Goal: Transaction & Acquisition: Purchase product/service

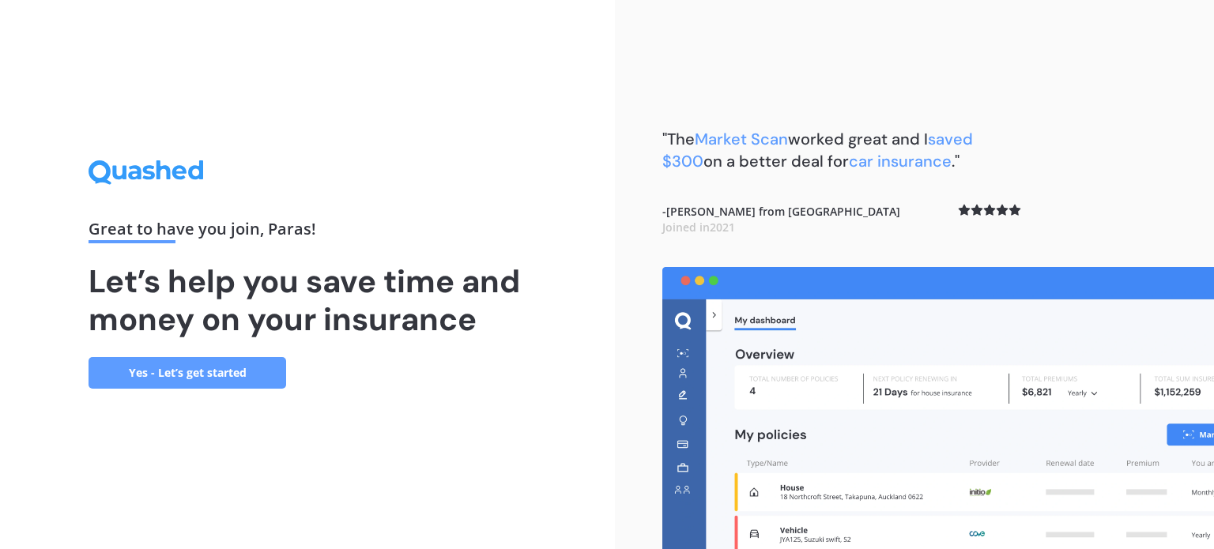
click at [185, 372] on link "Yes - Let’s get started" at bounding box center [188, 373] width 198 height 32
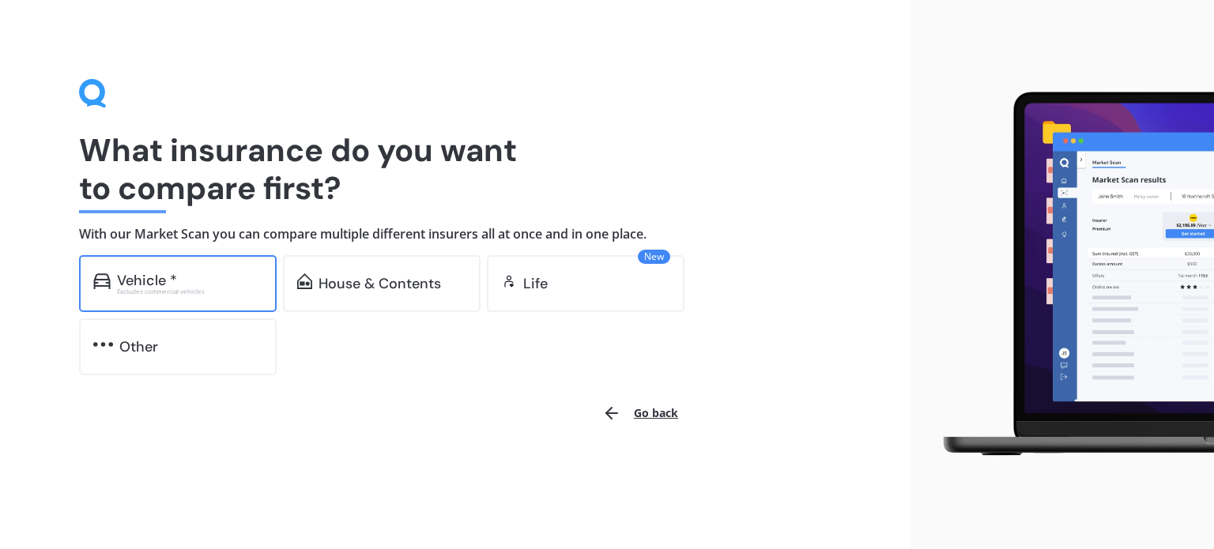
click at [148, 289] on div "Excludes commercial vehicles" at bounding box center [189, 292] width 145 height 6
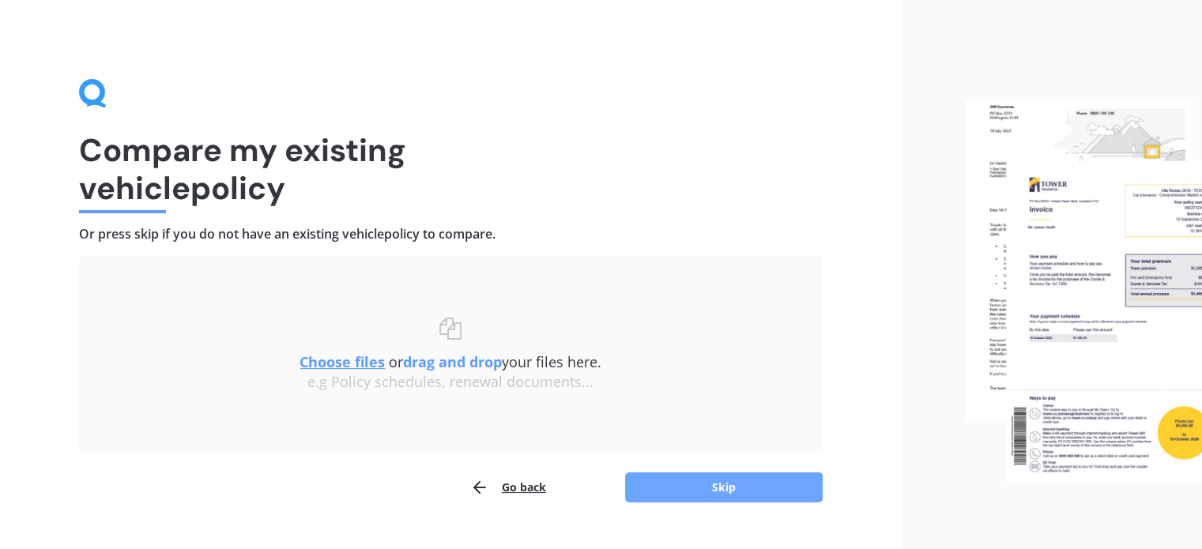
click at [724, 490] on button "Skip" at bounding box center [724, 488] width 198 height 30
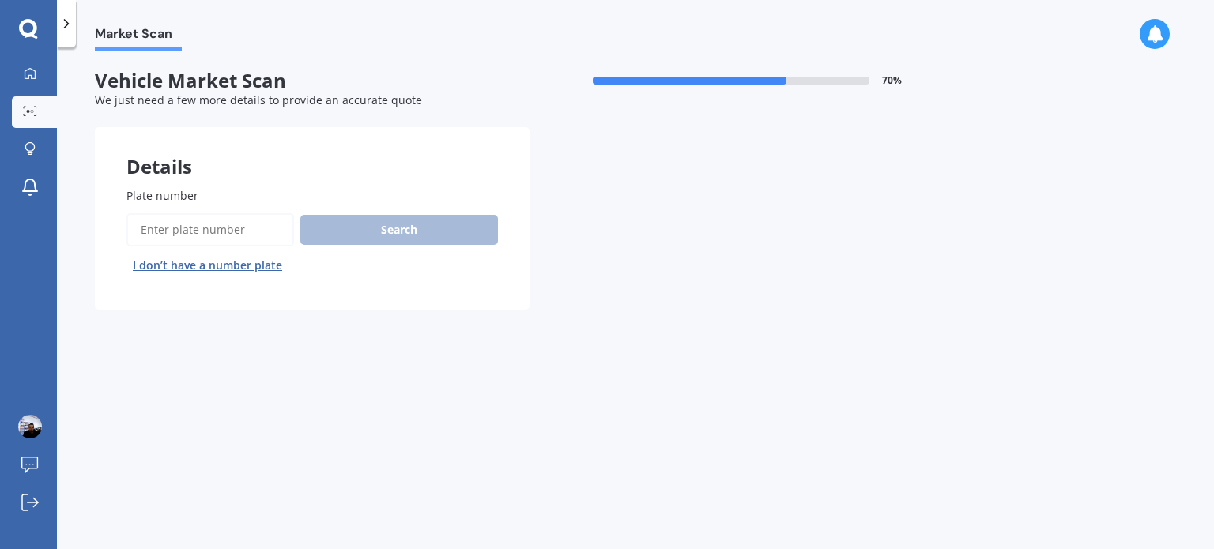
click at [183, 236] on input "Plate number" at bounding box center [210, 229] width 168 height 33
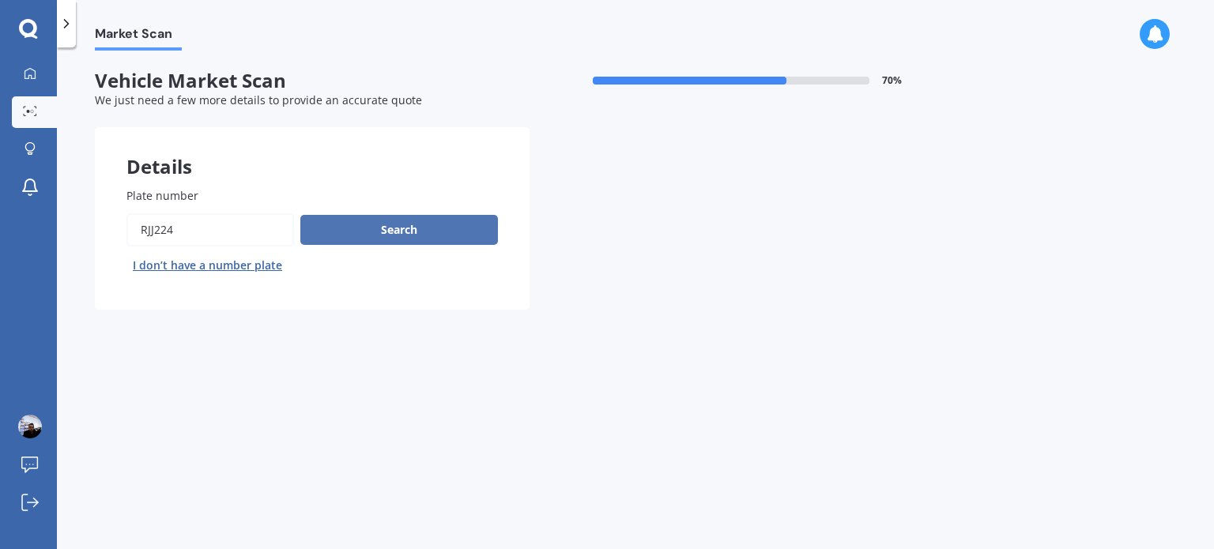
type input "RJJ224"
click at [396, 228] on button "Search" at bounding box center [399, 230] width 198 height 30
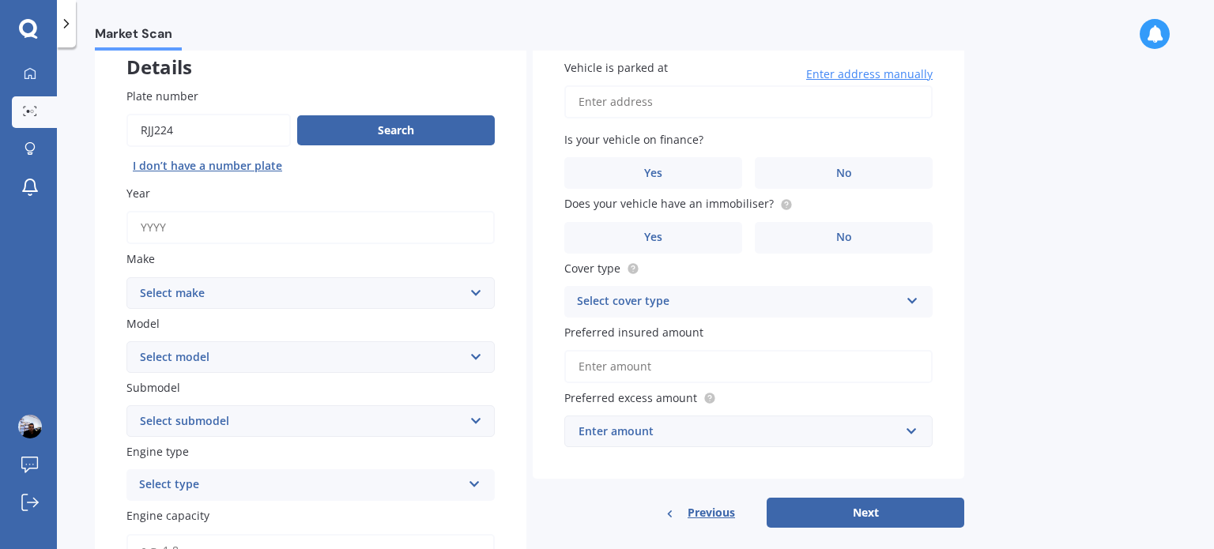
scroll to position [158, 0]
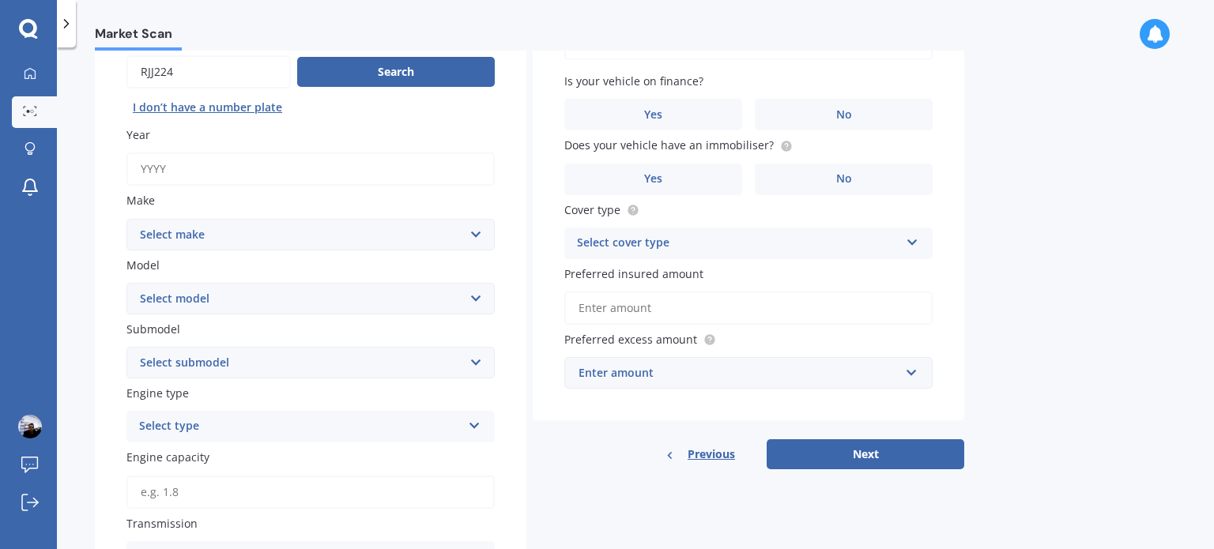
click at [435, 176] on input "Year" at bounding box center [310, 169] width 368 height 33
type input "2012"
click at [432, 228] on select "Select make AC ALFA ROMEO ASTON [PERSON_NAME] AUDI AUSTIN BEDFORD Bentley BMW B…" at bounding box center [310, 235] width 368 height 32
select select "MAZDA"
click at [126, 219] on select "Select make AC ALFA ROMEO ASTON [PERSON_NAME] AUDI AUSTIN BEDFORD Bentley BMW B…" at bounding box center [310, 235] width 368 height 32
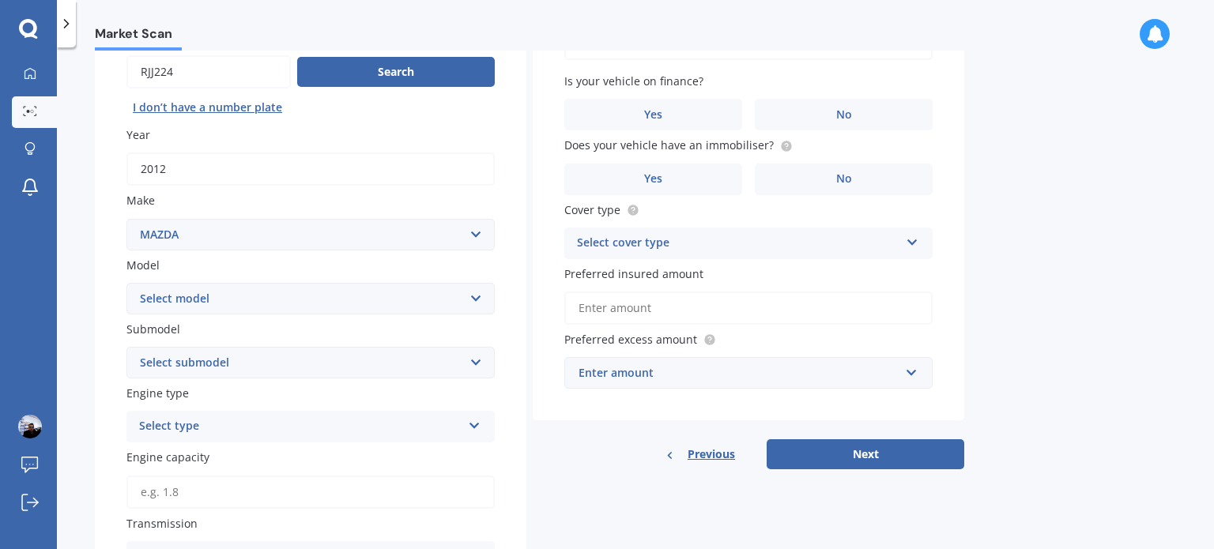
click at [274, 306] on select "Select model 121 2 3 323 323 / Familia 6 626 929 Atenza Autozam Axela AZ3 B2000…" at bounding box center [310, 299] width 368 height 32
select select "DEMIO"
click at [126, 283] on select "Select model 121 2 3 323 323 / Familia 6 626 929 Atenza Autozam Axela AZ3 B2000…" at bounding box center [310, 299] width 368 height 32
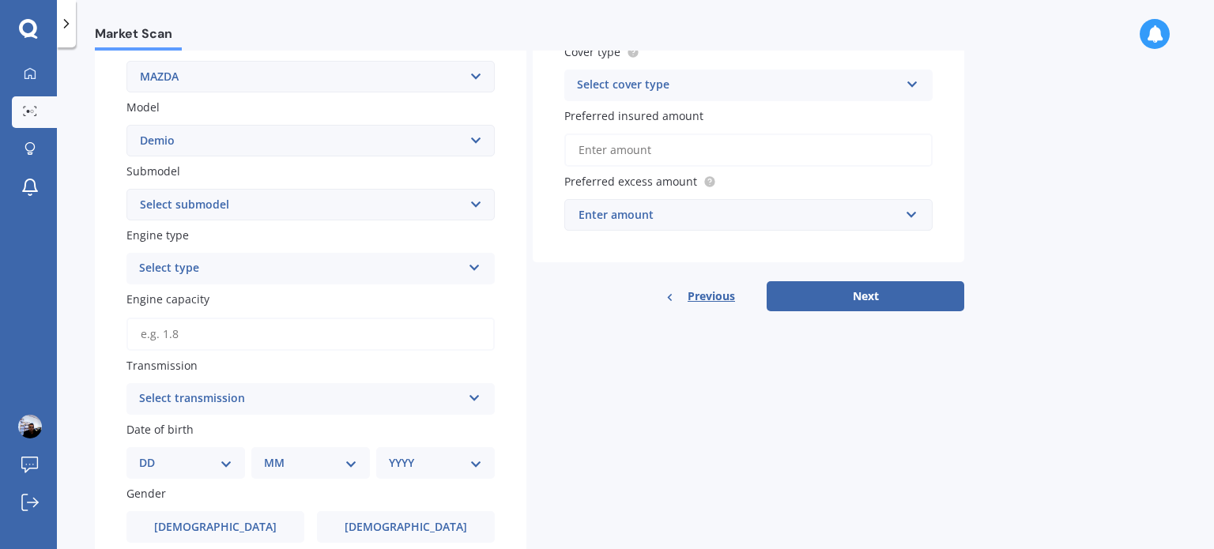
click at [457, 209] on select "Select submodel (All) Diesel Petrol XD Touring Turbo Diesel" at bounding box center [310, 205] width 368 height 32
select select "PETROL"
click at [126, 189] on select "Select submodel (All) Diesel Petrol XD Touring Turbo Diesel" at bounding box center [310, 205] width 368 height 32
click at [310, 262] on div "Select type" at bounding box center [300, 268] width 322 height 19
click at [221, 300] on div "Petrol" at bounding box center [310, 299] width 367 height 28
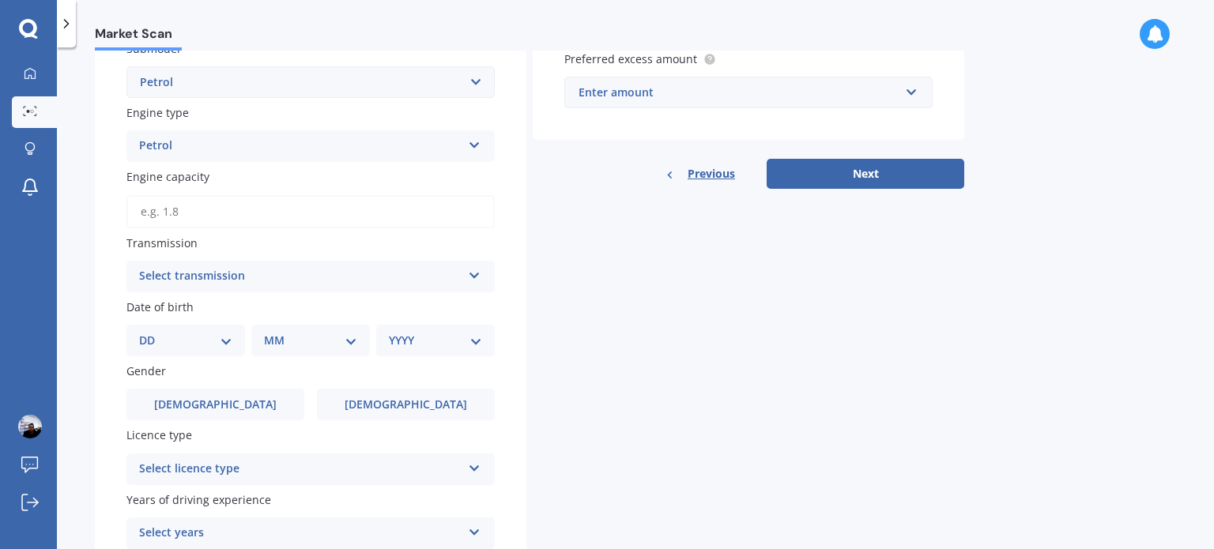
scroll to position [474, 0]
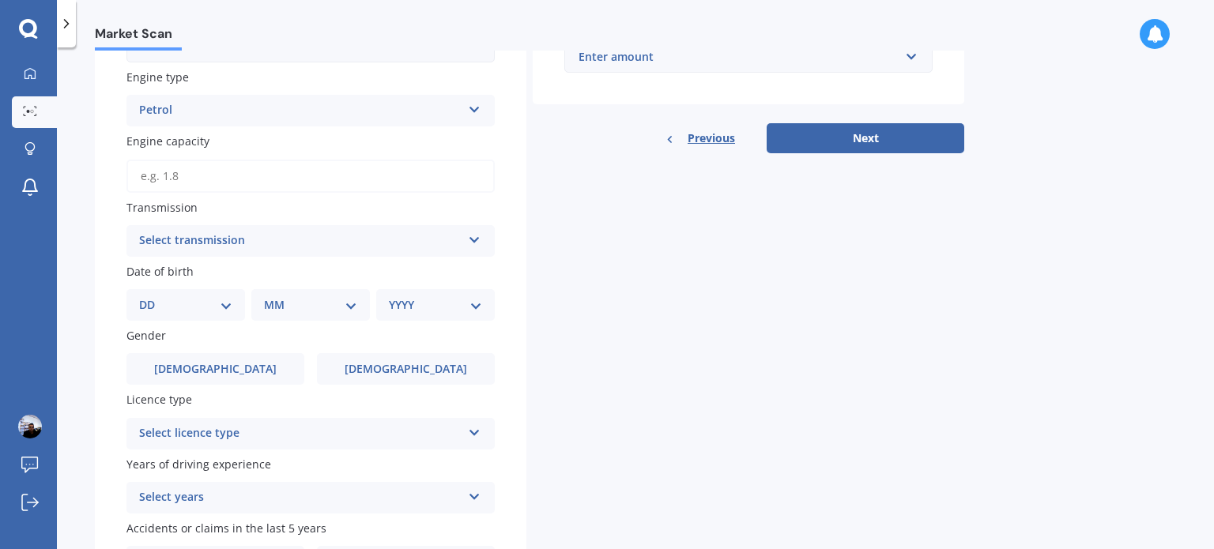
click at [473, 243] on icon at bounding box center [474, 237] width 13 height 11
click at [179, 271] on div "Auto" at bounding box center [310, 272] width 367 height 28
click at [237, 307] on div "DD 01 02 03 04 05 06 07 08 09 10 11 12 13 14 15 16 17 18 19 20 21 22 23 24 25 2…" at bounding box center [185, 305] width 119 height 32
click at [218, 306] on select "DD 01 02 03 04 05 06 07 08 09 10 11 12 13 14 15 16 17 18 19 20 21 22 23 24 25 2…" at bounding box center [185, 304] width 93 height 17
select select "02"
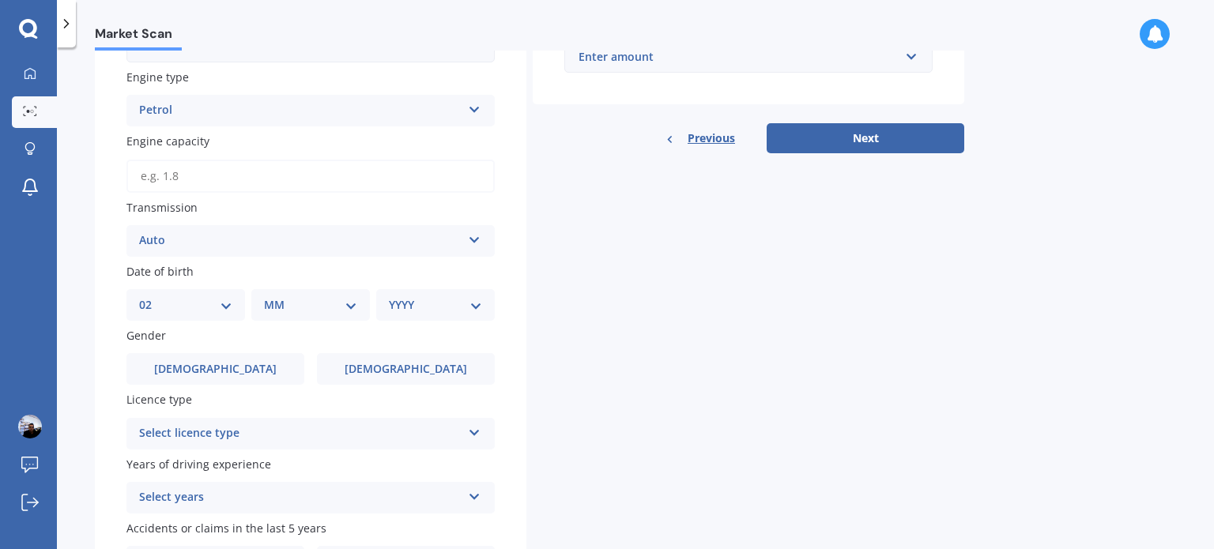
click at [152, 296] on select "DD 01 02 03 04 05 06 07 08 09 10 11 12 13 14 15 16 17 18 19 20 21 22 23 24 25 2…" at bounding box center [185, 304] width 93 height 17
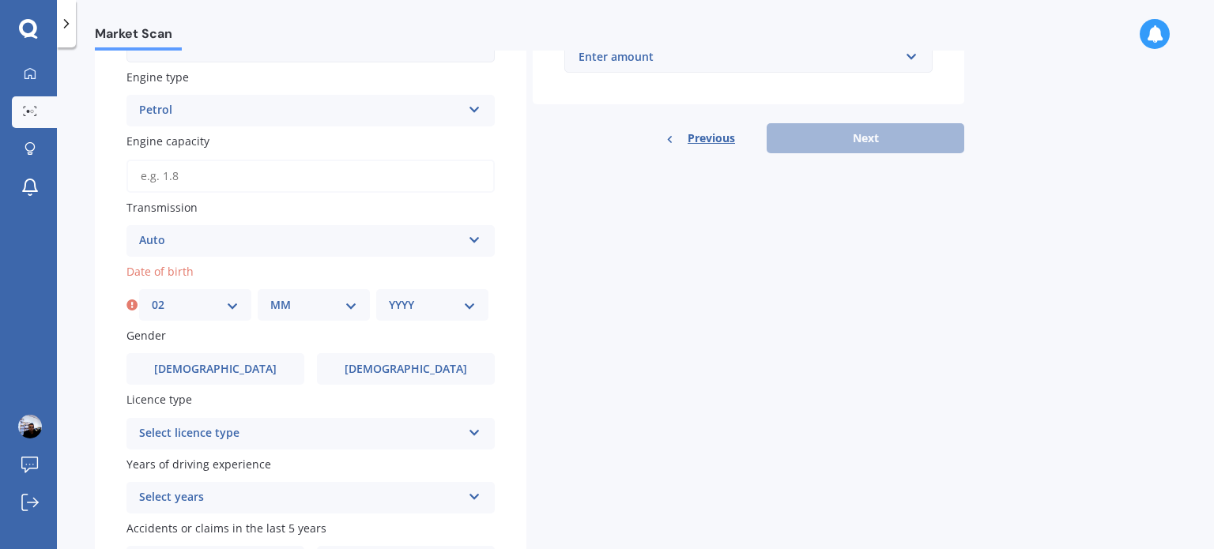
click at [330, 309] on select "MM 01 02 03 04 05 06 07 08 09 10 11 12" at bounding box center [313, 304] width 87 height 17
click at [224, 303] on select "DD 01 02 03 04 05 06 07 08 09 10 11 12 13 14 15 16 17 18 19 20 21 22 23 24 25 2…" at bounding box center [195, 304] width 87 height 17
click at [322, 311] on select "MM 01 02 03 04 05 06 07 08 09 10 11 12" at bounding box center [313, 304] width 87 height 17
select select "05"
click at [270, 296] on select "MM 01 02 03 04 05 06 07 08 09 10 11 12" at bounding box center [313, 304] width 87 height 17
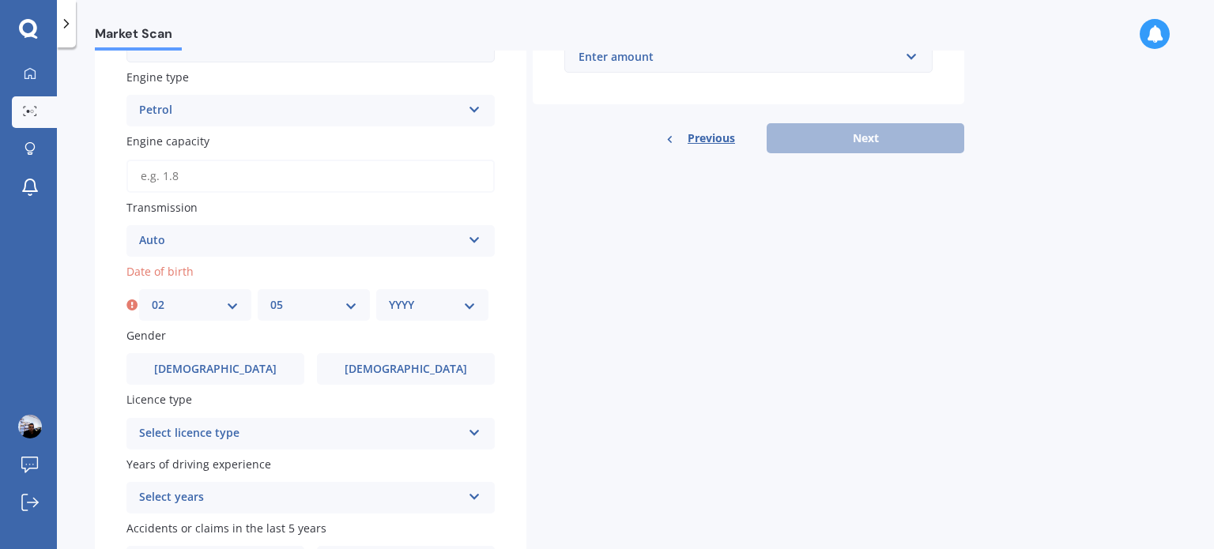
click at [430, 308] on select "YYYY 2025 2024 2023 2022 2021 2020 2019 2018 2017 2016 2015 2014 2013 2012 2011…" at bounding box center [432, 304] width 87 height 17
select select "1997"
click at [389, 296] on select "YYYY 2025 2024 2023 2022 2021 2020 2019 2018 2017 2016 2015 2014 2013 2012 2011…" at bounding box center [432, 304] width 87 height 17
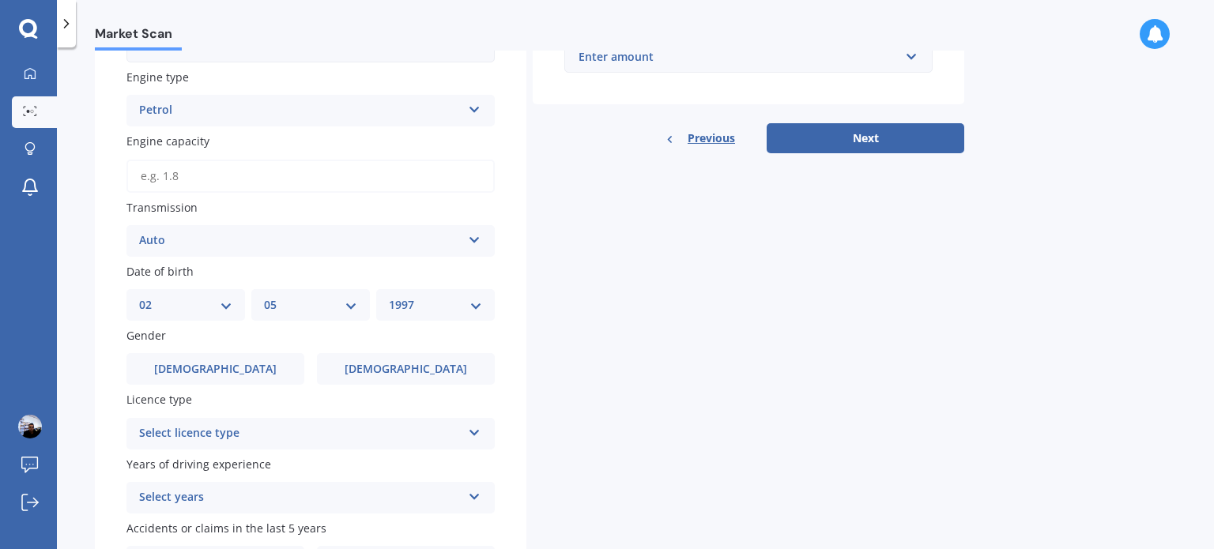
click at [844, 311] on div "Details Plate number Search I don’t have a number plate Year [DATE] Make Select…" at bounding box center [529, 131] width 869 height 956
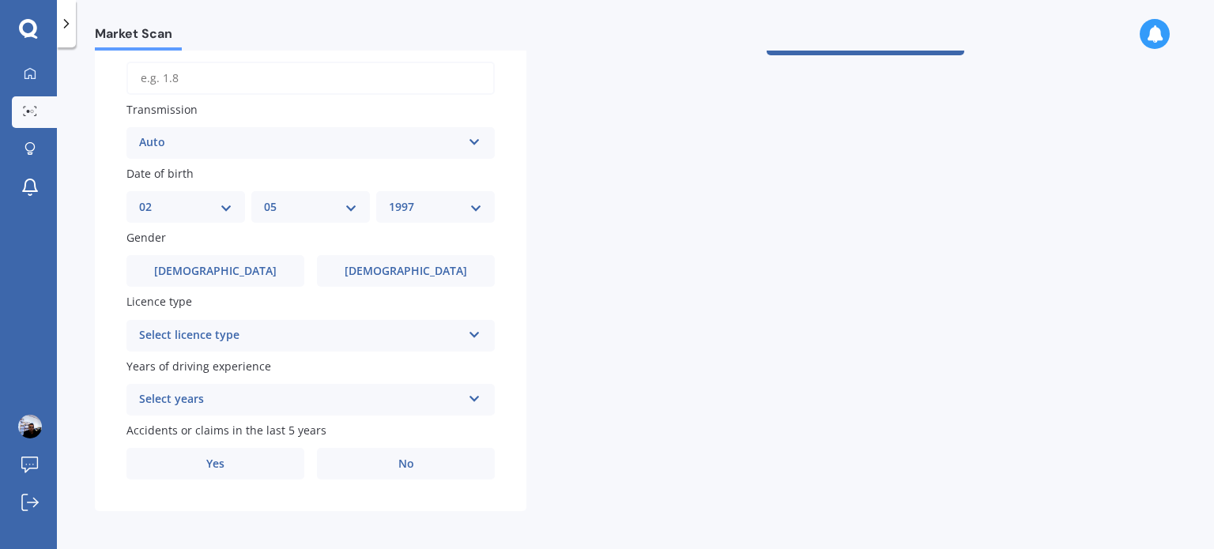
scroll to position [575, 0]
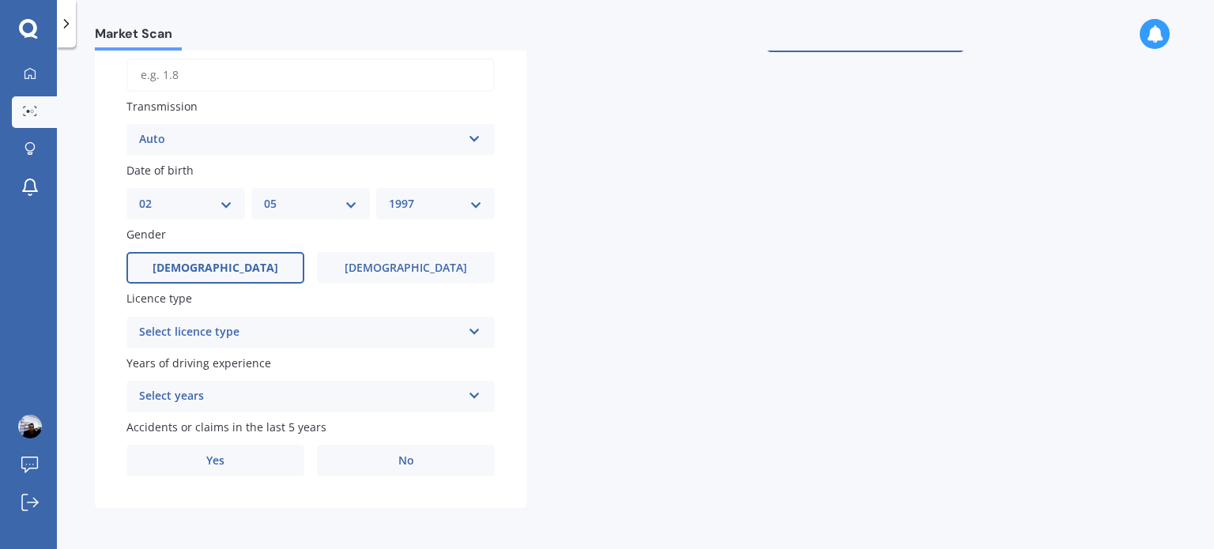
click at [223, 265] on span "[DEMOGRAPHIC_DATA]" at bounding box center [216, 268] width 126 height 13
click at [0, 0] on input "[DEMOGRAPHIC_DATA]" at bounding box center [0, 0] width 0 height 0
click at [439, 323] on div "Select licence type" at bounding box center [300, 332] width 322 height 19
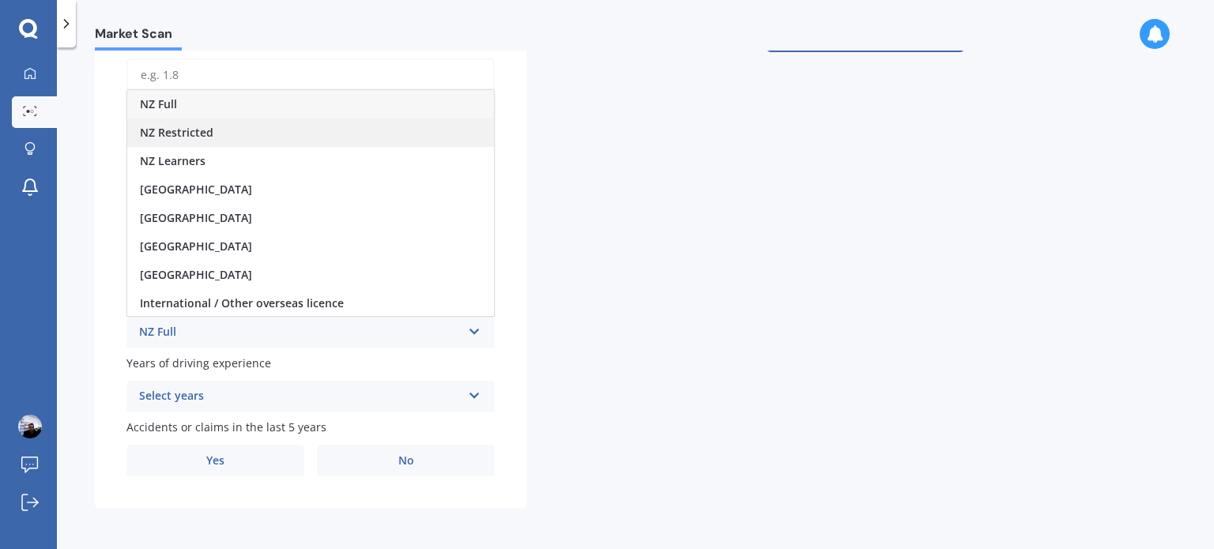
click at [209, 130] on span "NZ Restricted" at bounding box center [177, 132] width 74 height 15
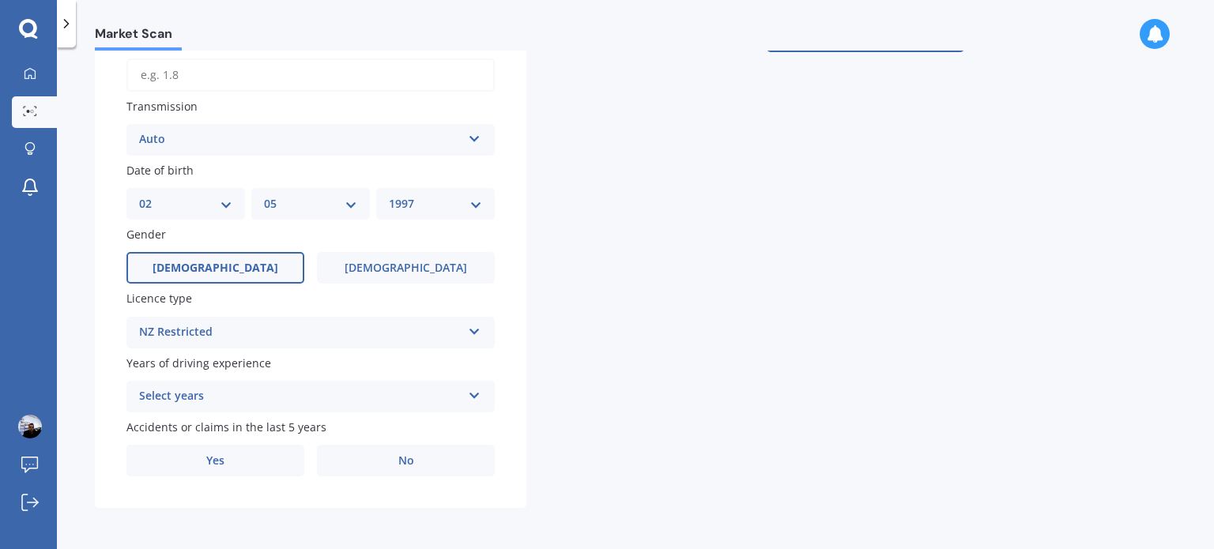
click at [465, 388] on div "Select years 5 or more years 4 years 3 years 2 years 1 year" at bounding box center [310, 397] width 368 height 32
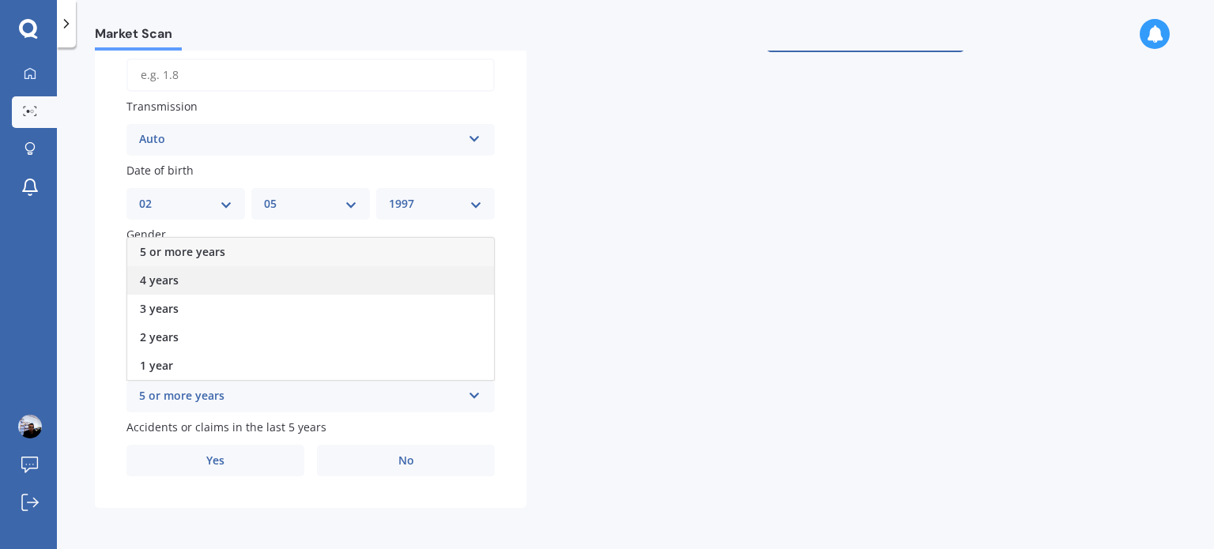
click at [164, 274] on span "4 years" at bounding box center [159, 280] width 39 height 15
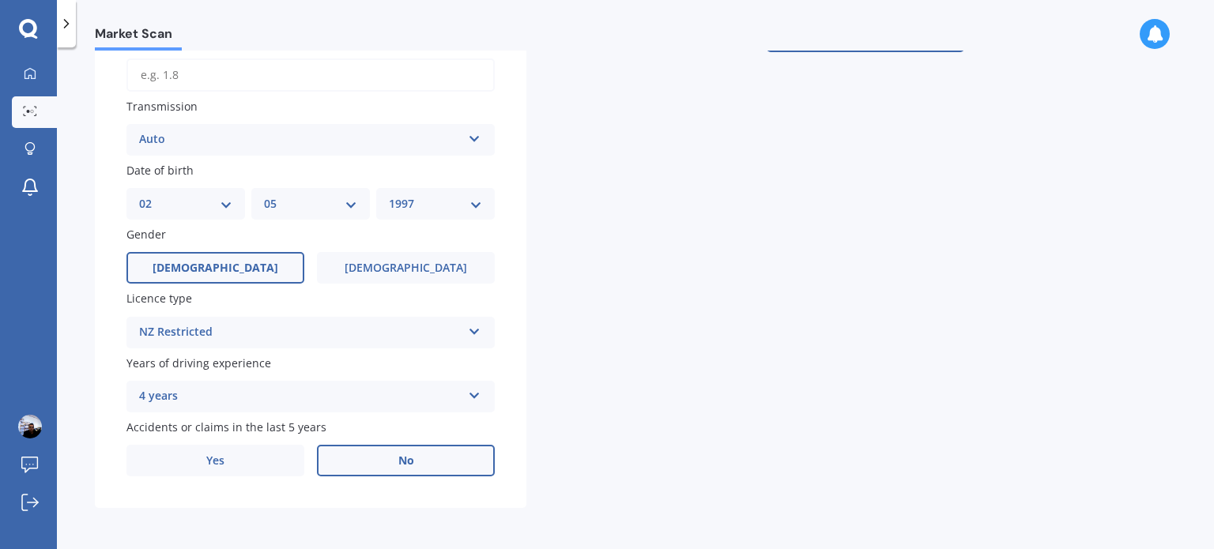
click at [379, 458] on label "No" at bounding box center [406, 461] width 178 height 32
click at [0, 0] on input "No" at bounding box center [0, 0] width 0 height 0
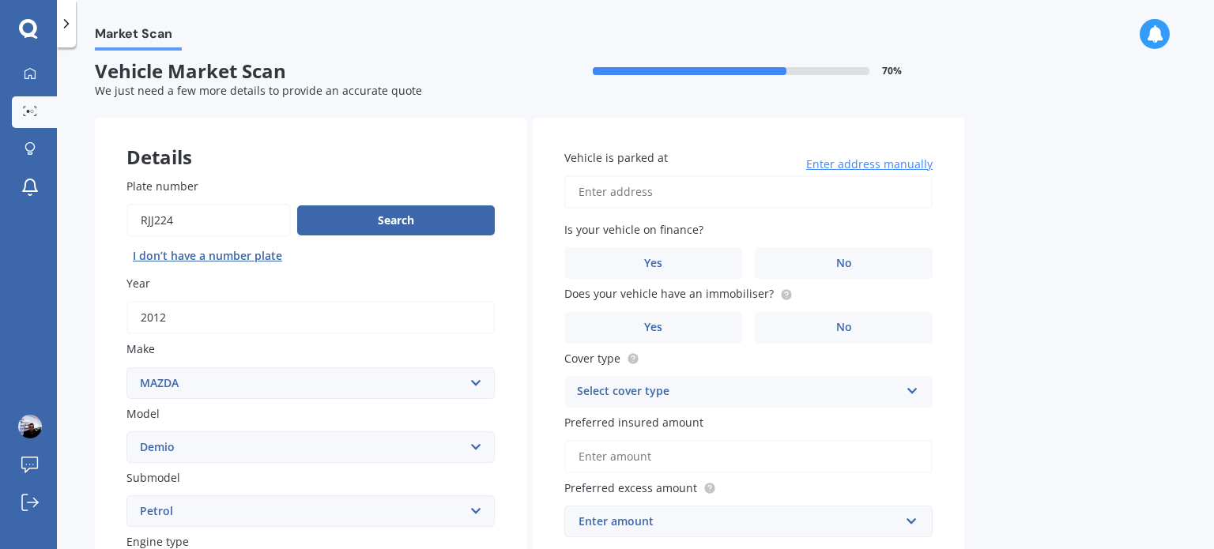
scroll to position [0, 0]
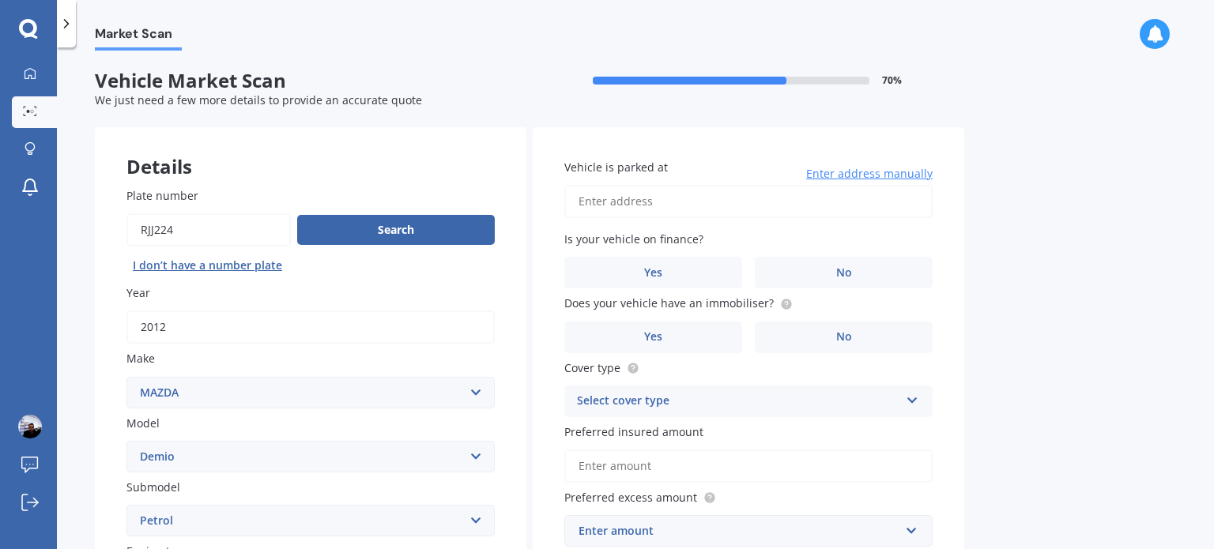
click at [602, 203] on input "Vehicle is parked at" at bounding box center [748, 201] width 368 height 33
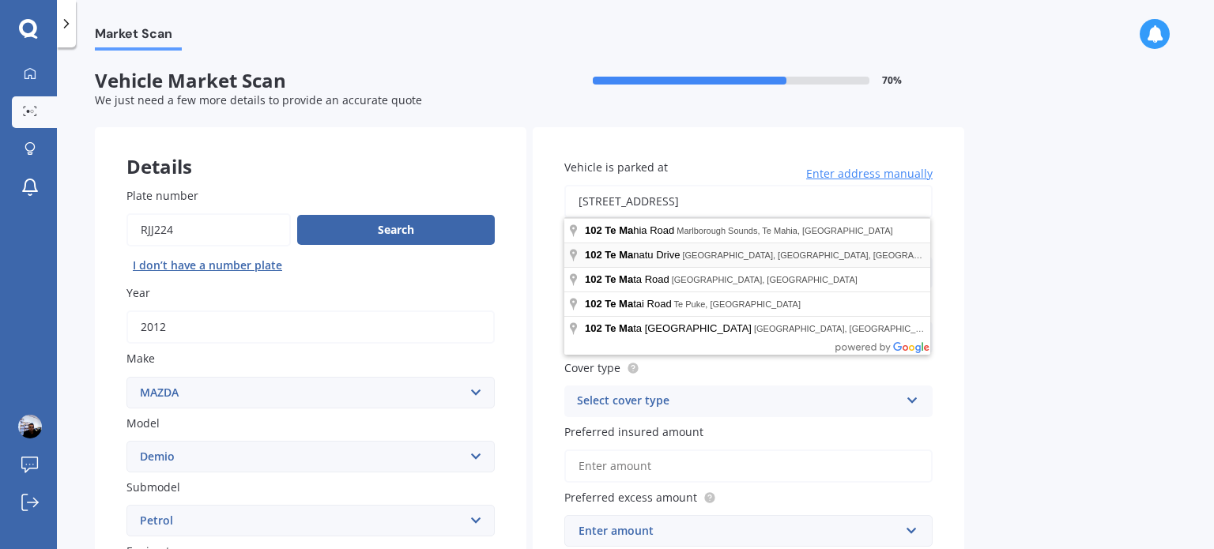
type input "[STREET_ADDRESS][PERSON_NAME]"
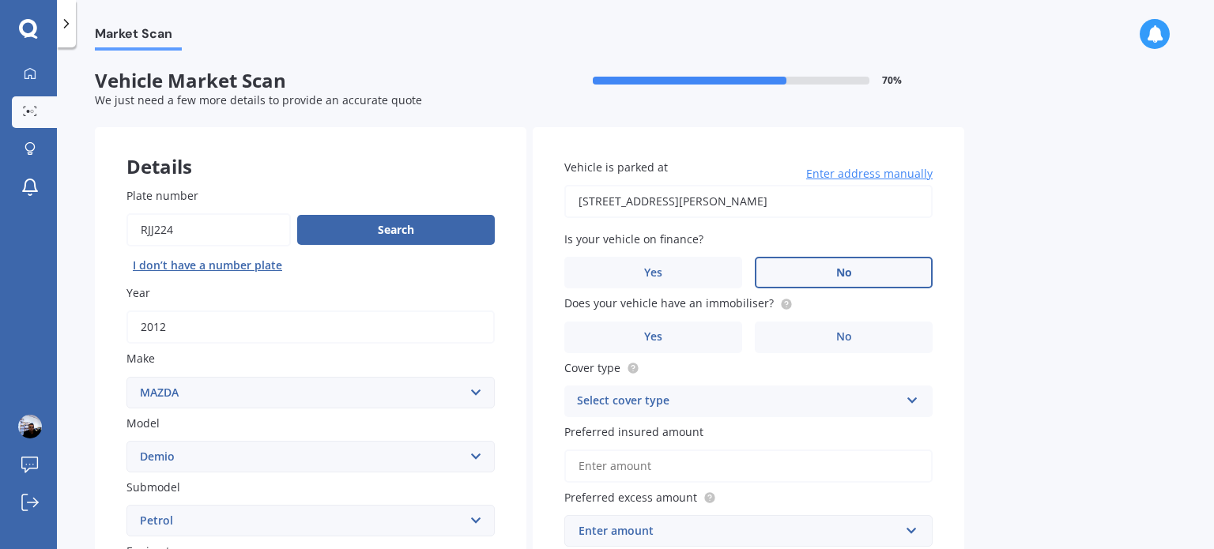
click at [797, 263] on label "No" at bounding box center [844, 273] width 178 height 32
click at [0, 0] on input "No" at bounding box center [0, 0] width 0 height 0
click at [797, 341] on label "No" at bounding box center [844, 338] width 178 height 32
click at [0, 0] on input "No" at bounding box center [0, 0] width 0 height 0
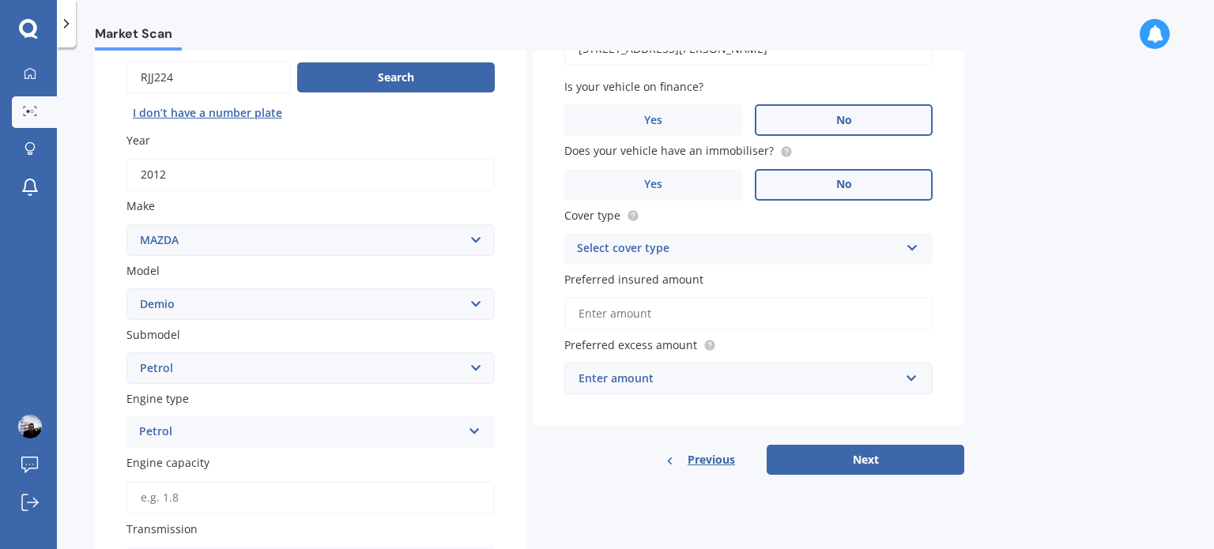
scroll to position [158, 0]
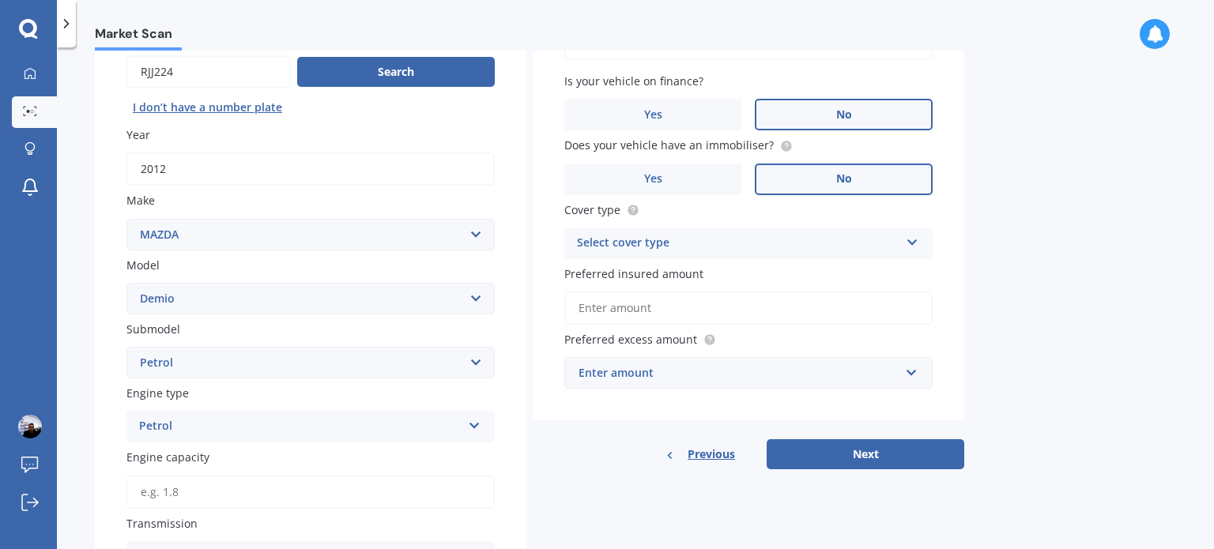
click at [832, 242] on div "Select cover type" at bounding box center [738, 243] width 322 height 19
click at [698, 277] on div "Comprehensive" at bounding box center [748, 274] width 367 height 28
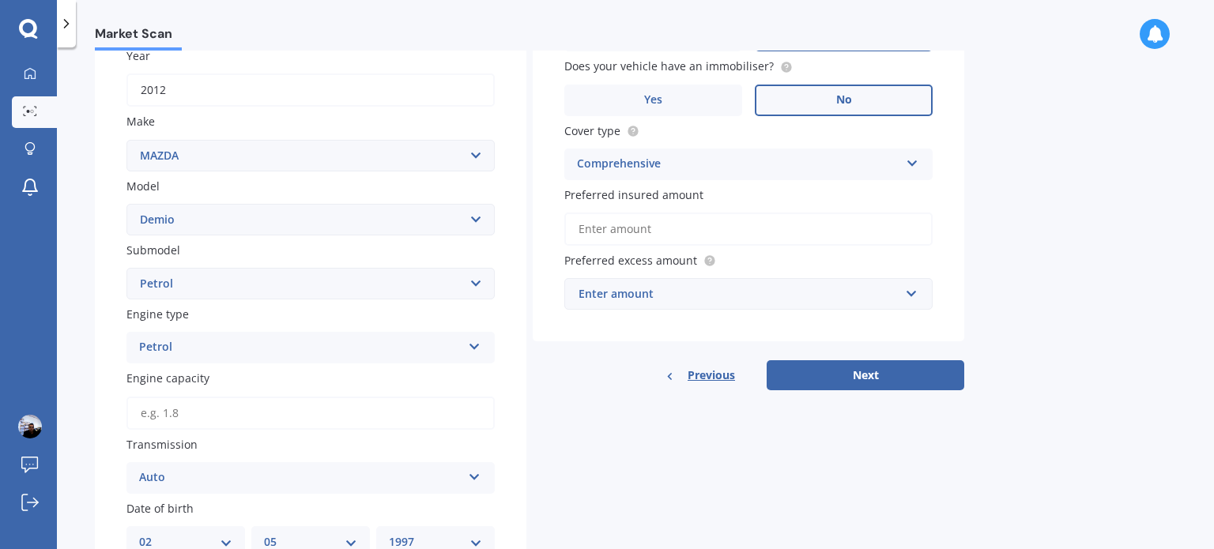
click at [621, 233] on input "Preferred insured amount" at bounding box center [748, 229] width 368 height 33
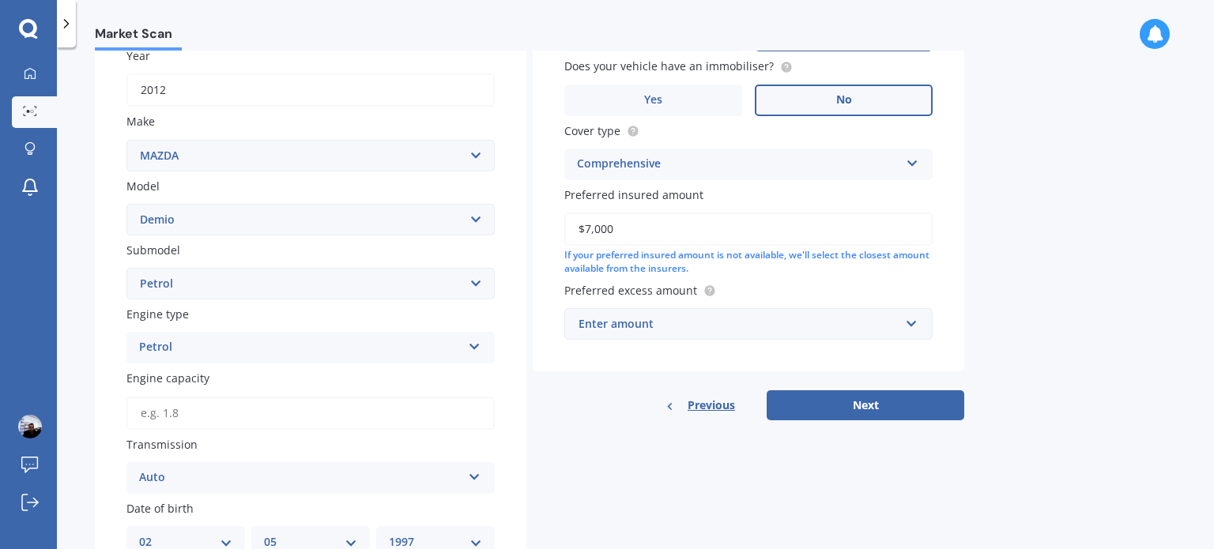
scroll to position [316, 0]
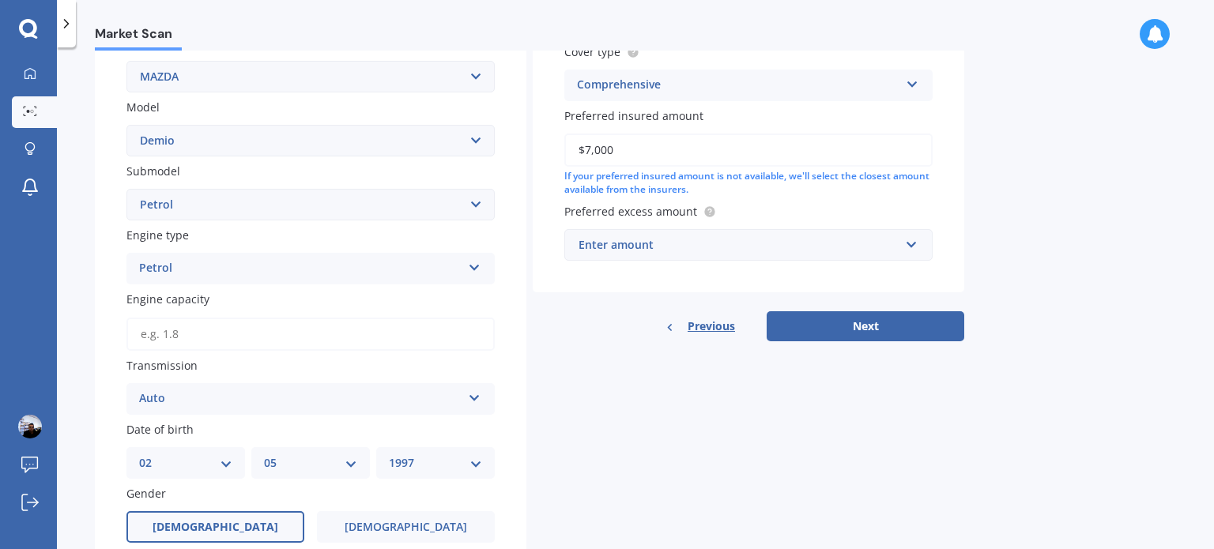
type input "$7,000"
click at [900, 252] on input "text" at bounding box center [743, 245] width 354 height 30
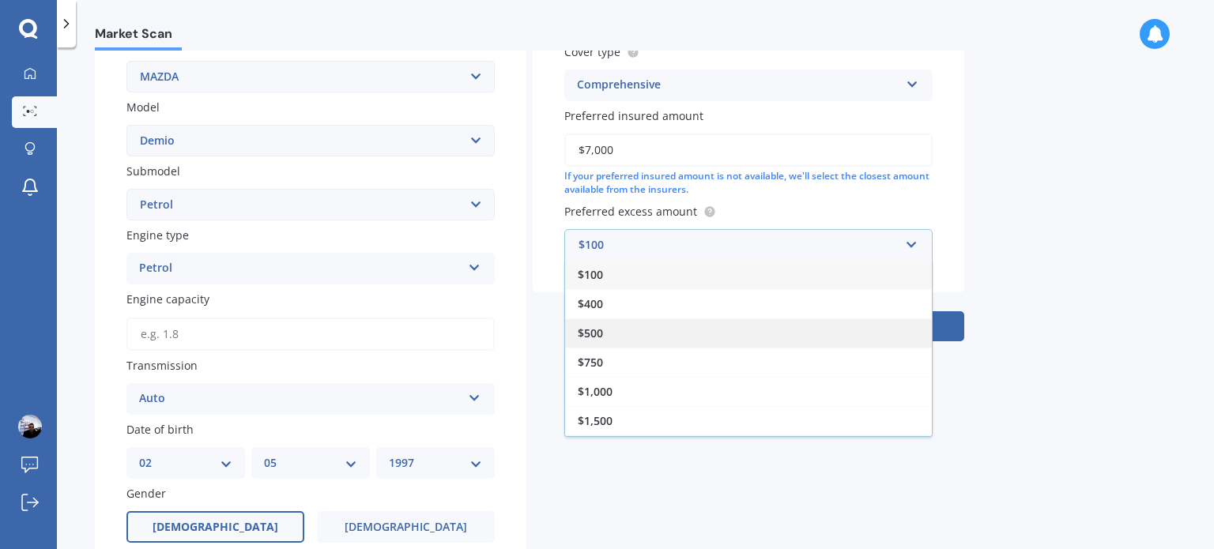
click at [613, 331] on div "$500" at bounding box center [748, 333] width 367 height 29
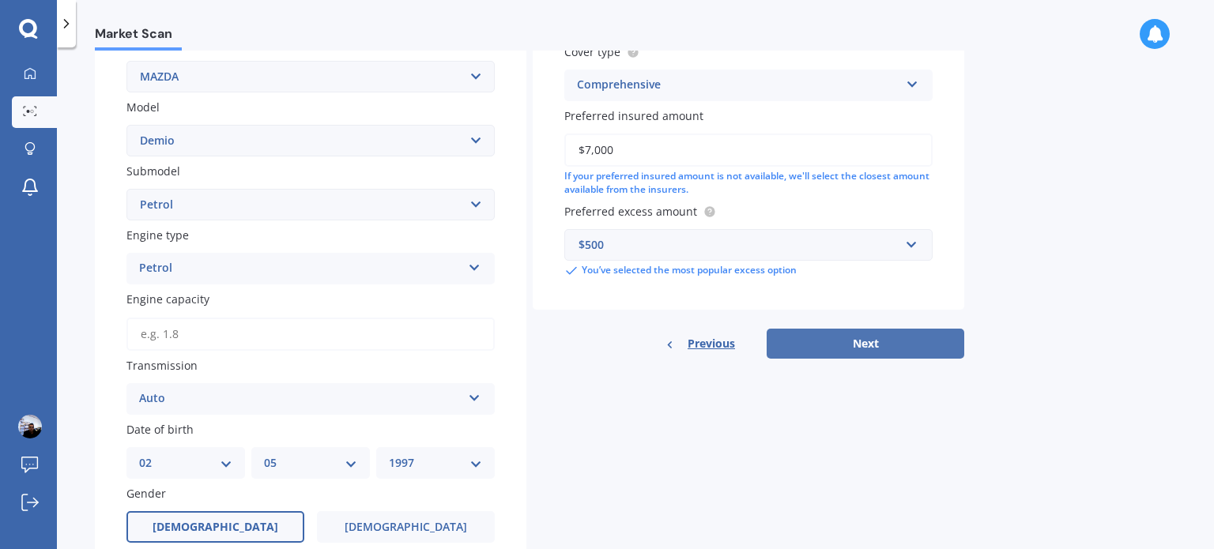
click at [868, 344] on button "Next" at bounding box center [866, 344] width 198 height 30
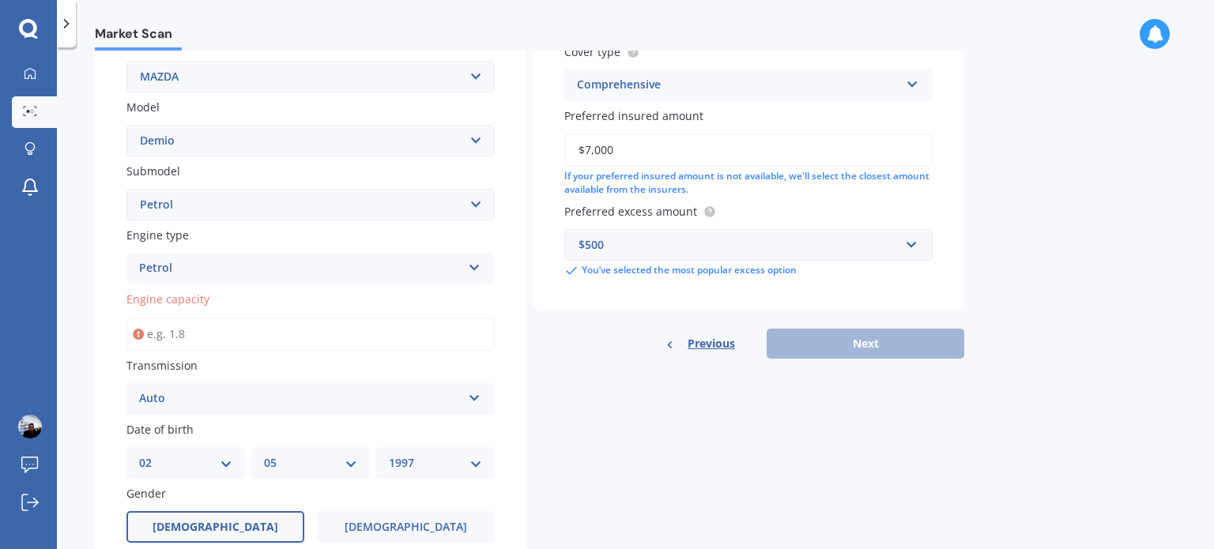
click at [201, 338] on input "Engine capacity" at bounding box center [310, 334] width 368 height 33
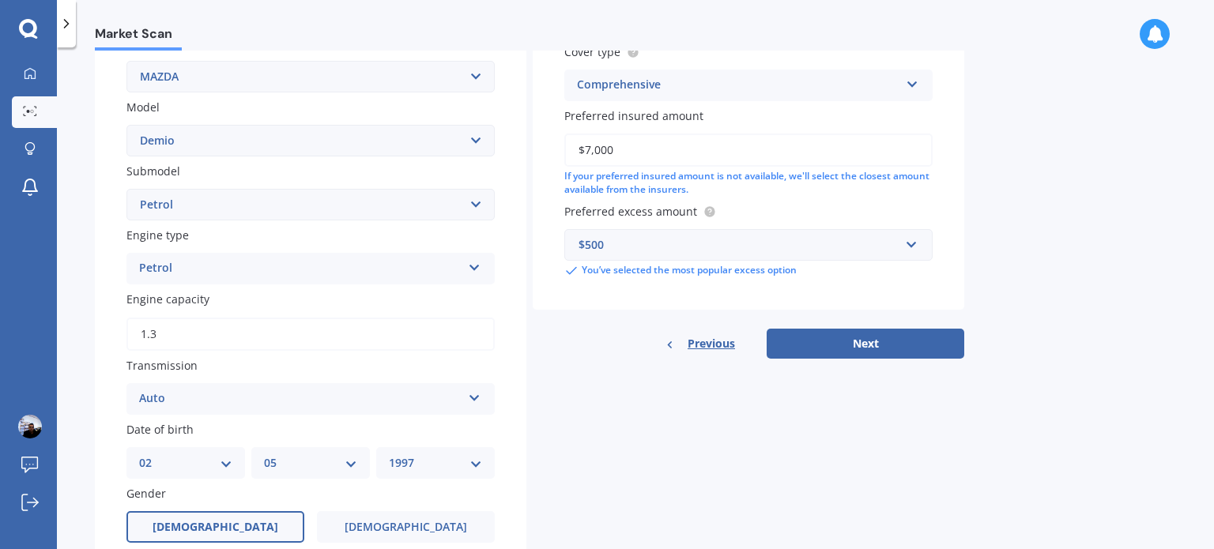
type input "1.3"
click at [695, 432] on div "Details Plate number Search I don’t have a number plate Year [DATE] Make Select…" at bounding box center [529, 289] width 869 height 956
click at [844, 341] on button "Next" at bounding box center [866, 344] width 198 height 30
select select "02"
select select "05"
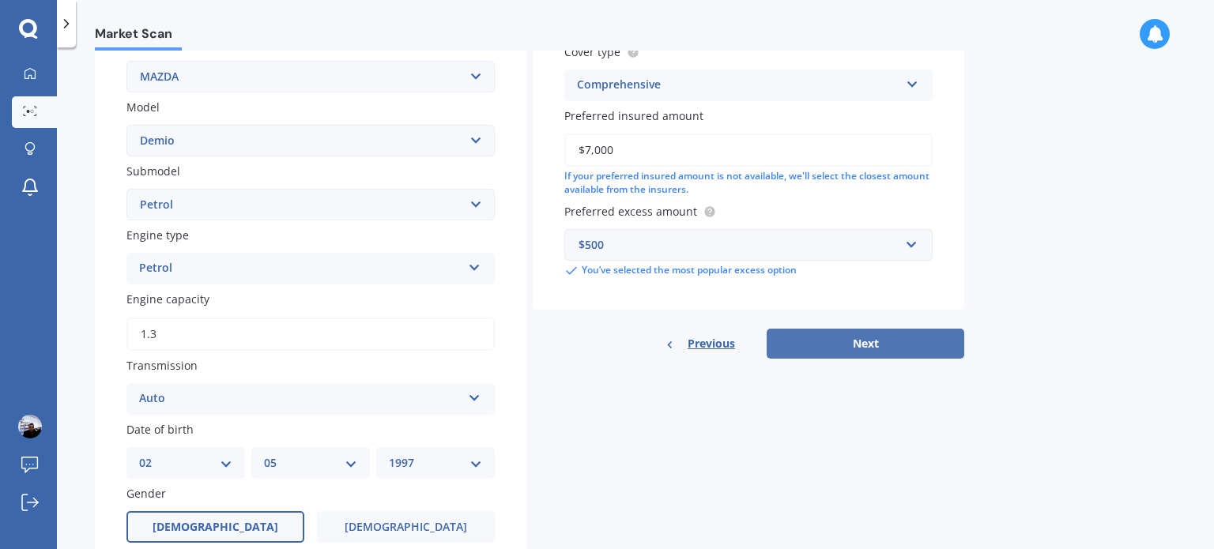
select select "1997"
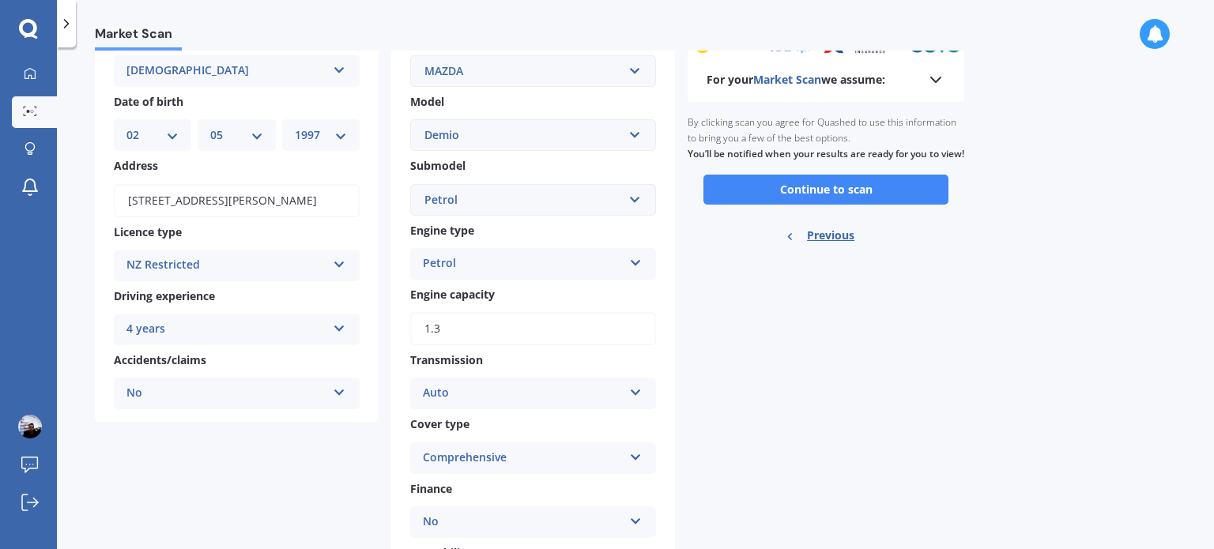
scroll to position [32, 0]
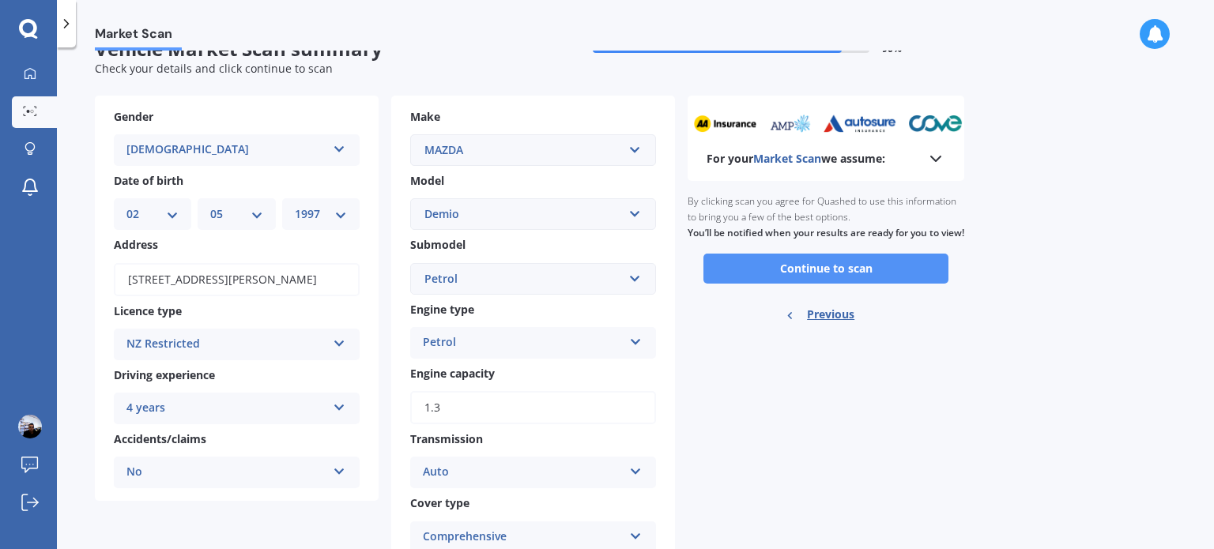
click at [802, 284] on button "Continue to scan" at bounding box center [825, 269] width 245 height 30
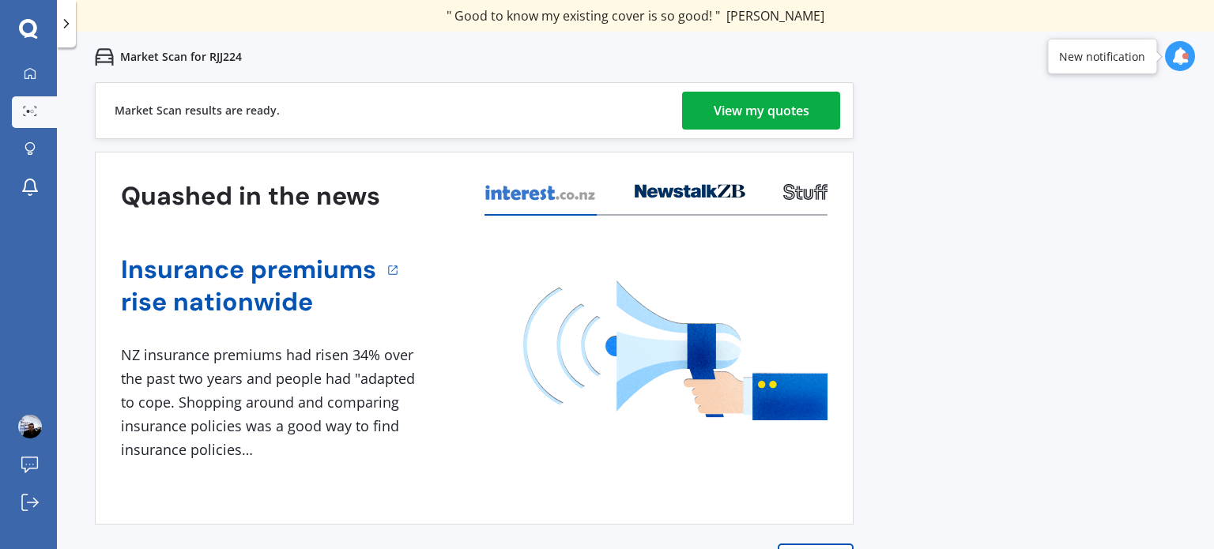
click at [786, 113] on div "View my quotes" at bounding box center [762, 111] width 96 height 38
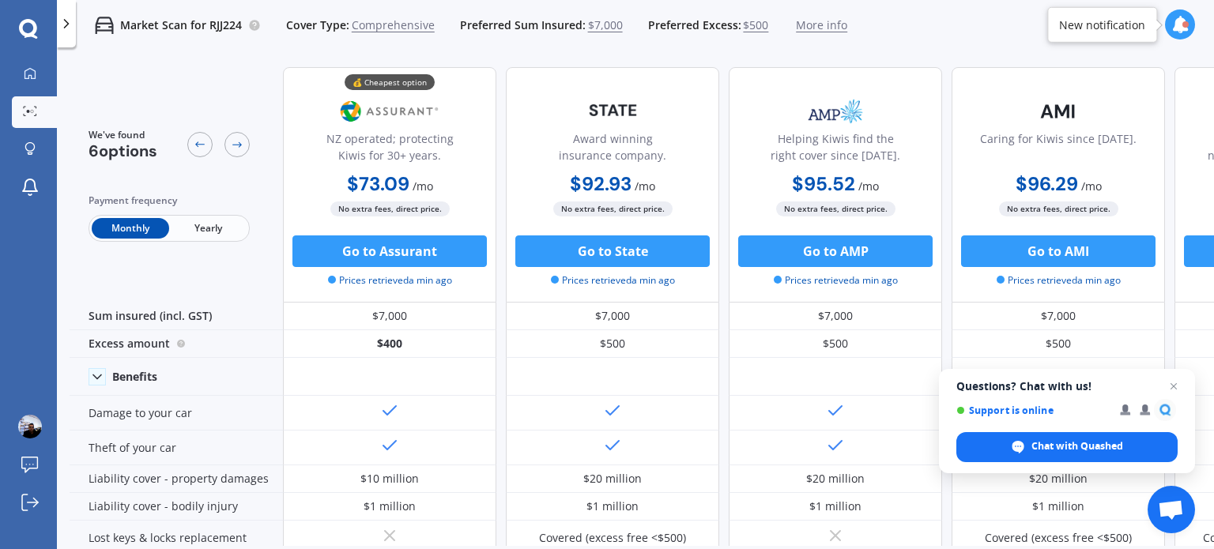
click at [216, 230] on span "Yearly" at bounding box center [207, 228] width 77 height 21
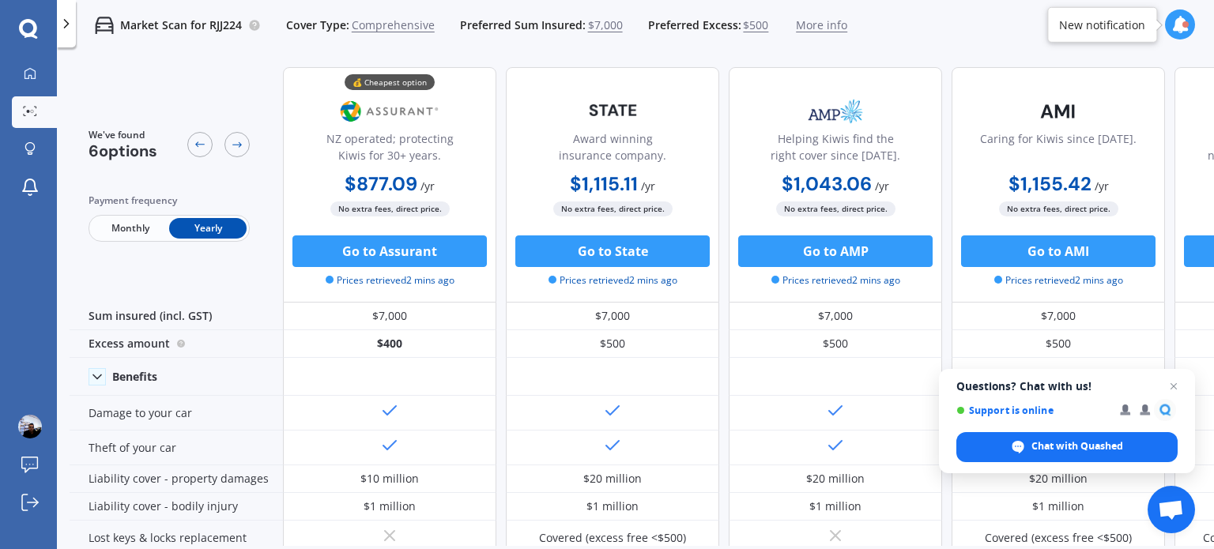
click at [144, 232] on span "Monthly" at bounding box center [130, 228] width 77 height 21
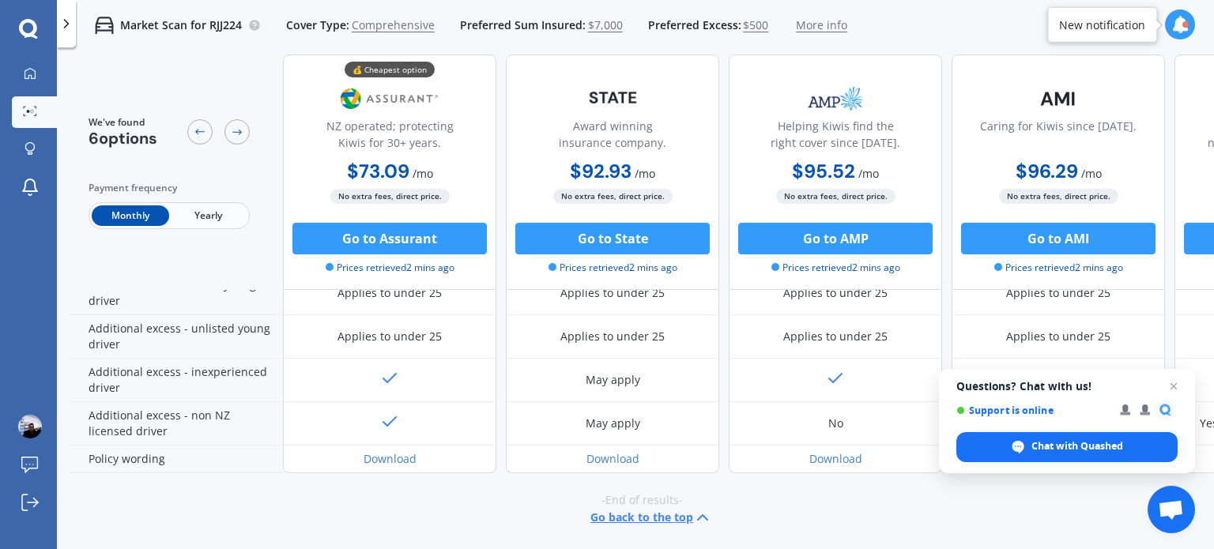
scroll to position [813, 0]
click at [1173, 387] on span "Open chat" at bounding box center [1174, 387] width 20 height 20
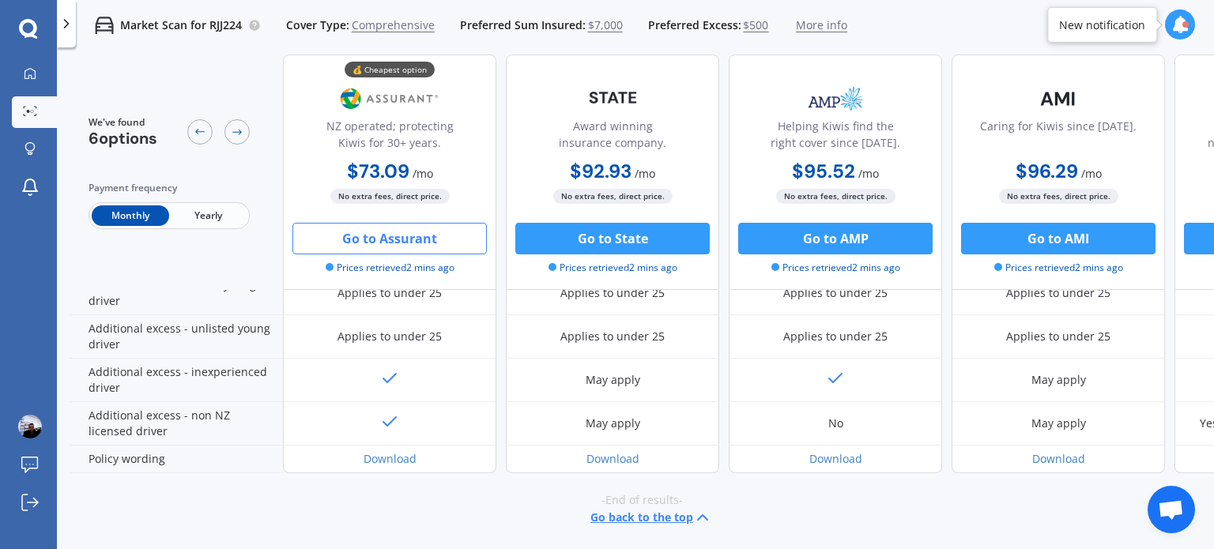
click at [364, 241] on button "Go to Assurant" at bounding box center [389, 239] width 194 height 32
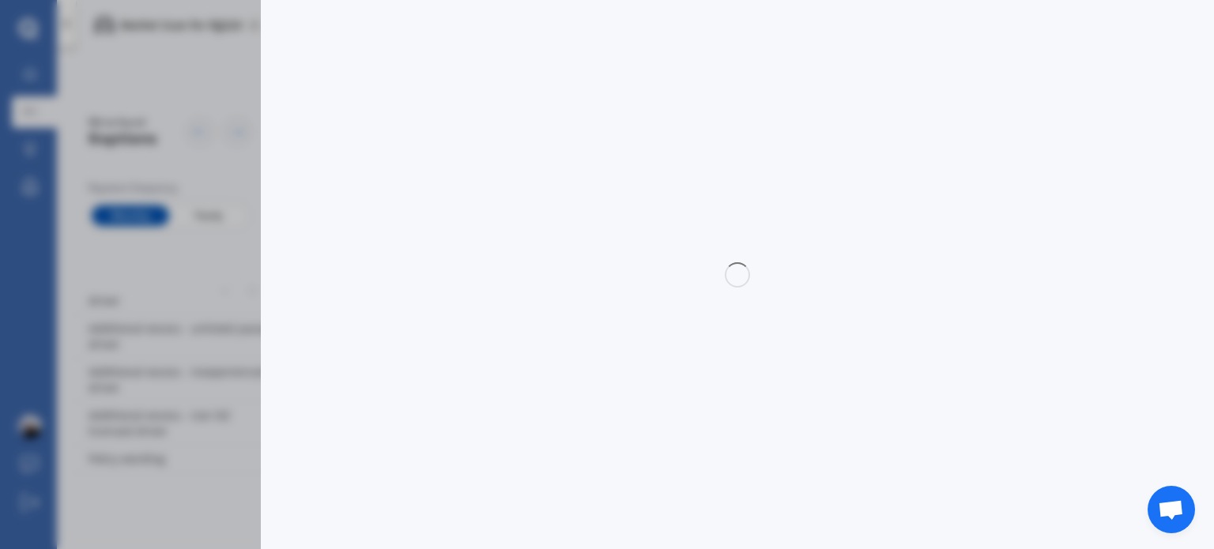
select select "full"
select select "0"
select select "[GEOGRAPHIC_DATA]"
select select "MAZDA"
select select "DEMIO"
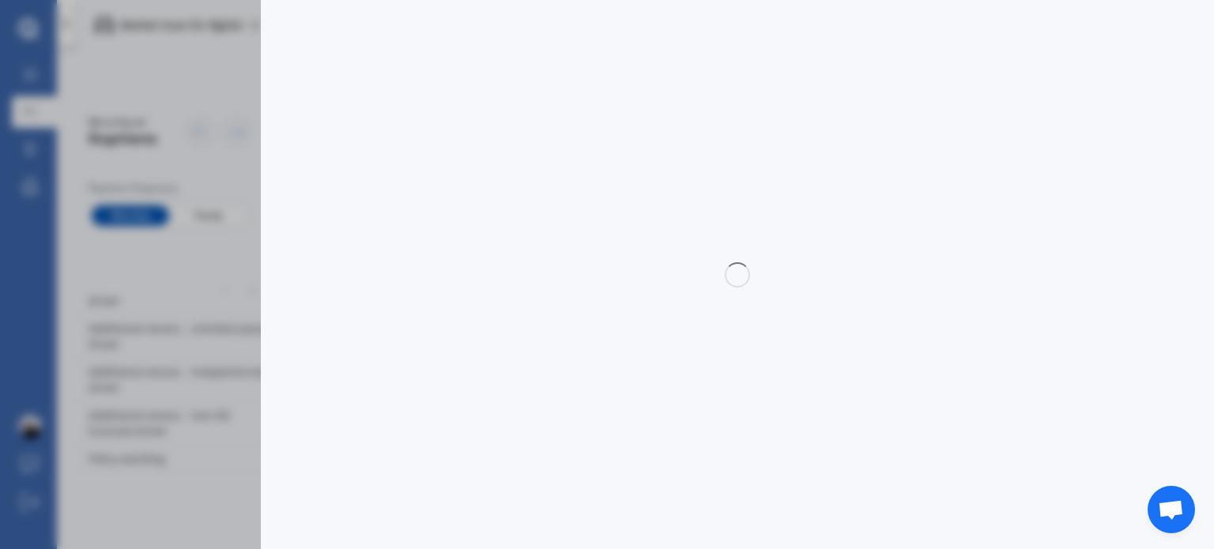
select select "PETROL"
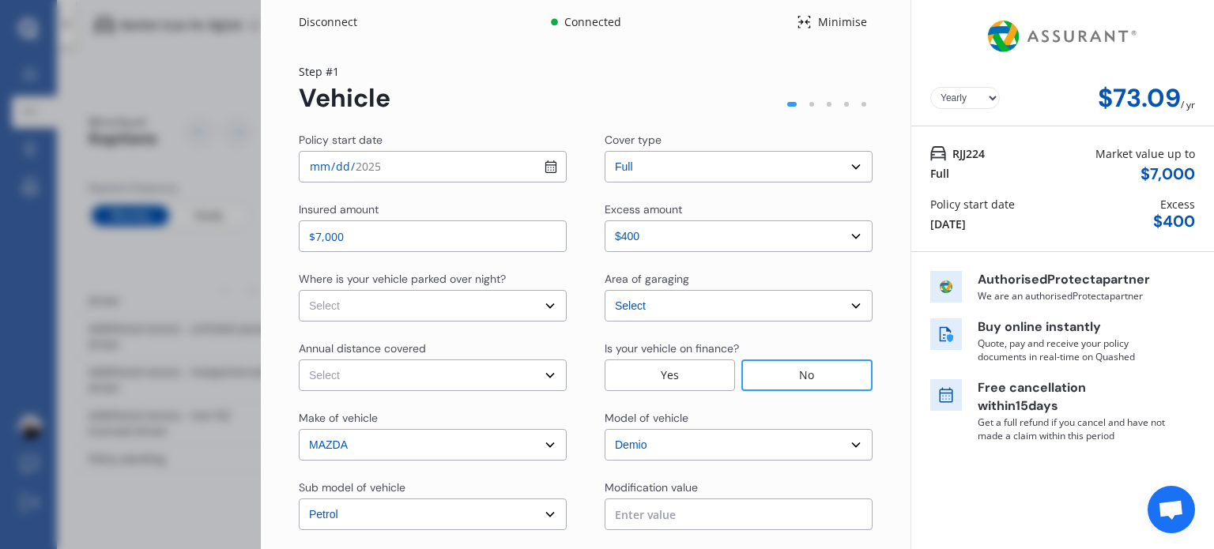
select select "Monthly"
click at [364, 241] on input "$7,000" at bounding box center [433, 237] width 268 height 32
type input "$7"
click at [879, 264] on div "Yearly Monthly $73.09 / mo Step # 1 Vehicle Policy start date [DATE] Cover type…" at bounding box center [586, 369] width 650 height 651
click at [376, 238] on input "$6,000" at bounding box center [433, 237] width 268 height 32
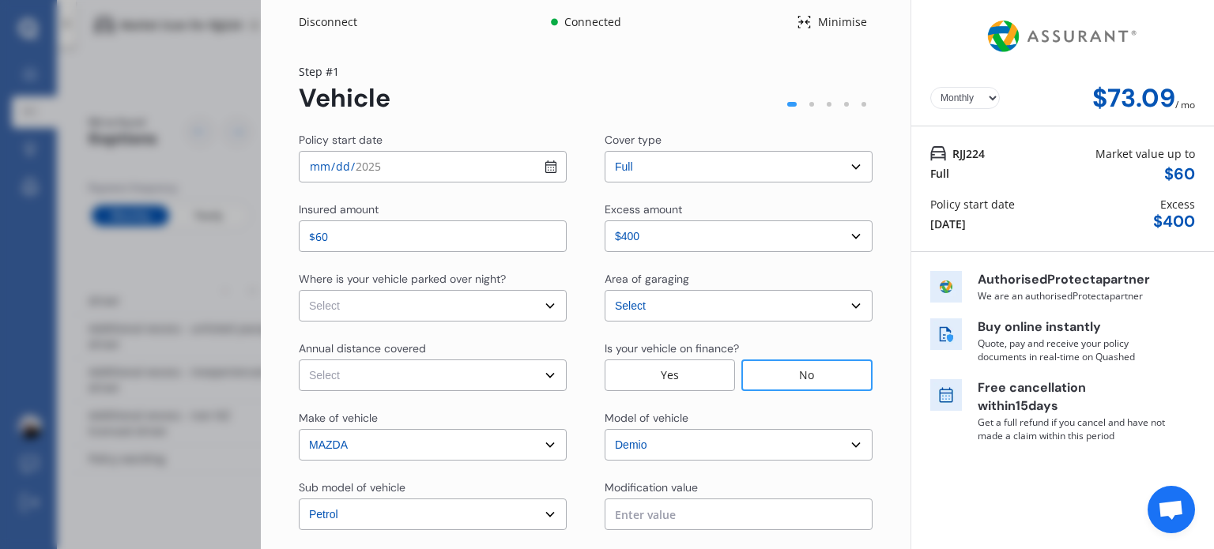
type input "$6"
type input "$8,000"
click at [576, 255] on div "Policy start date [DATE] Cover type Select cover type 3rd Party 3rd Party Fire …" at bounding box center [586, 394] width 574 height 525
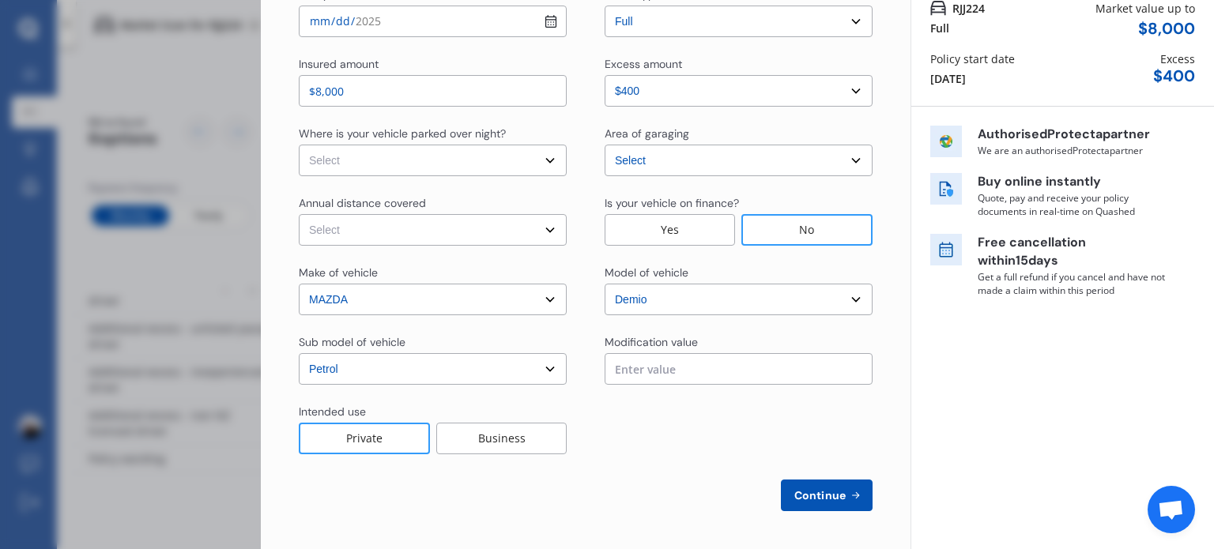
scroll to position [0, 0]
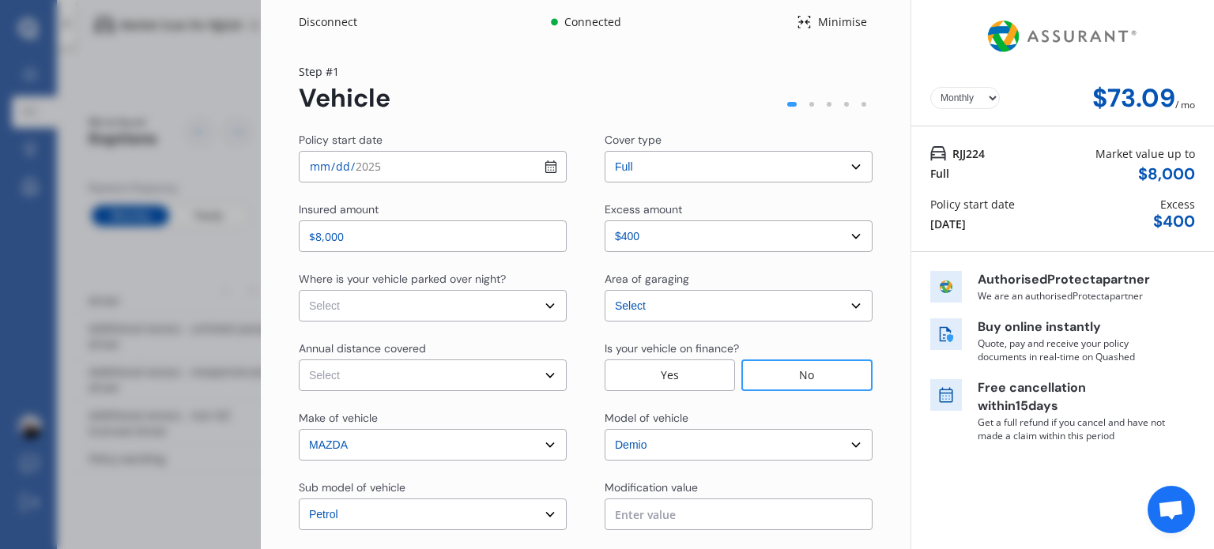
click at [1153, 224] on div "$ 400" at bounding box center [1174, 222] width 42 height 18
click at [319, 19] on div "Disconnect" at bounding box center [337, 22] width 76 height 16
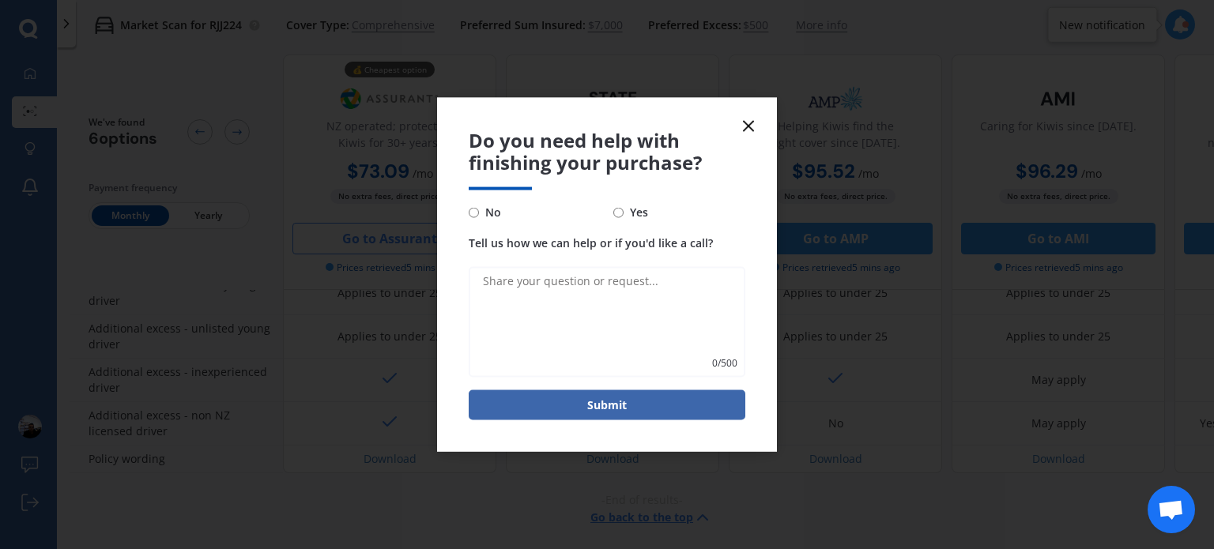
click at [471, 217] on input "No" at bounding box center [474, 212] width 10 height 10
radio input "true"
click at [753, 119] on icon at bounding box center [748, 125] width 19 height 19
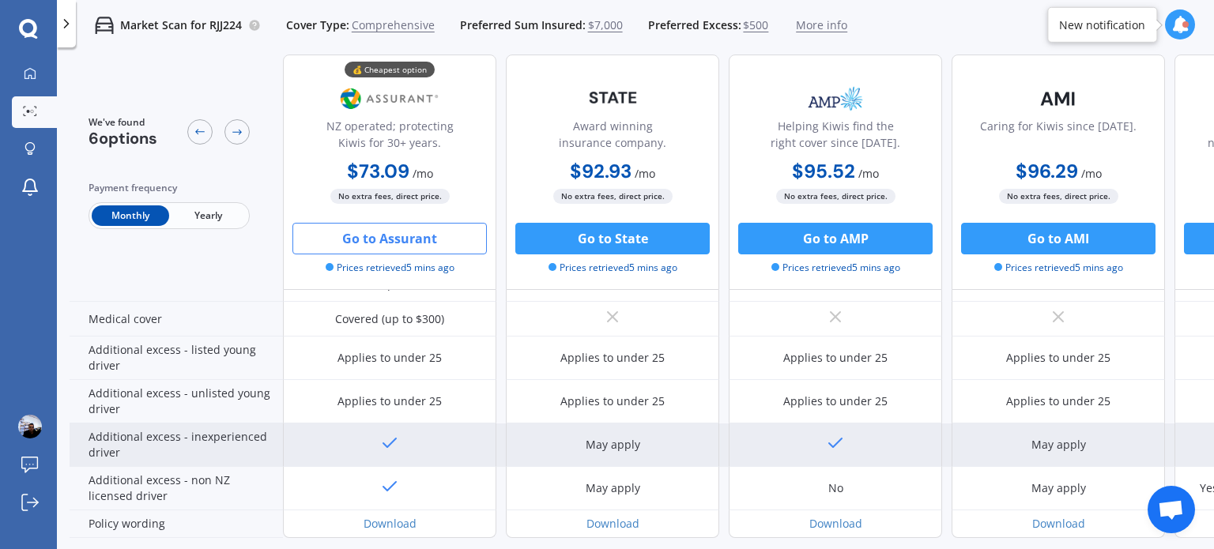
scroll to position [736, 0]
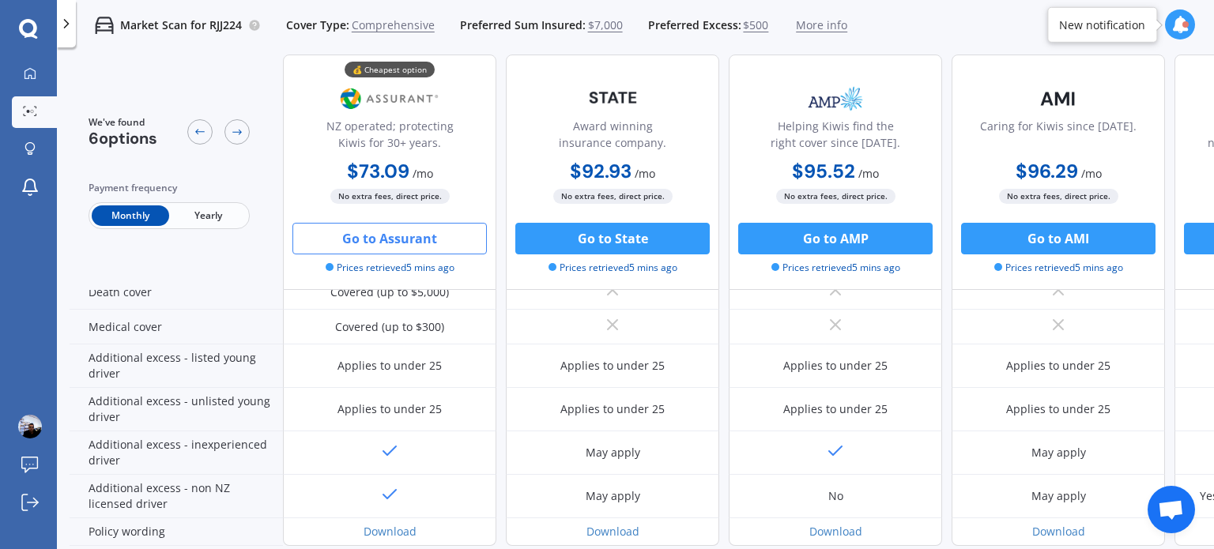
click at [375, 243] on button "Go to Assurant" at bounding box center [389, 239] width 194 height 32
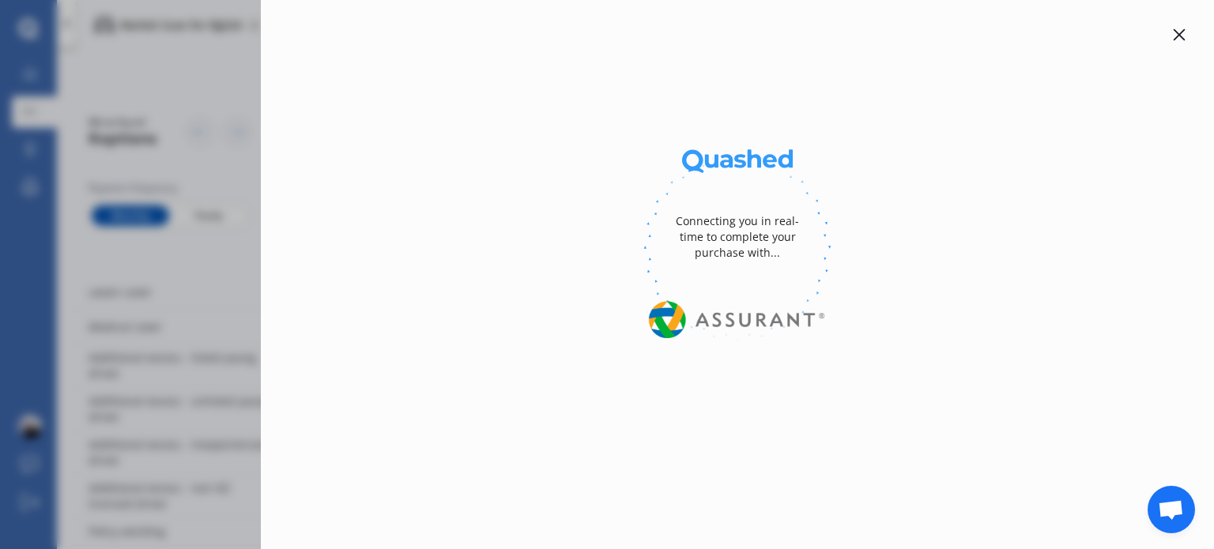
select select "full"
select select "0"
select select "[GEOGRAPHIC_DATA]"
select select "MAZDA"
select select "DEMIO"
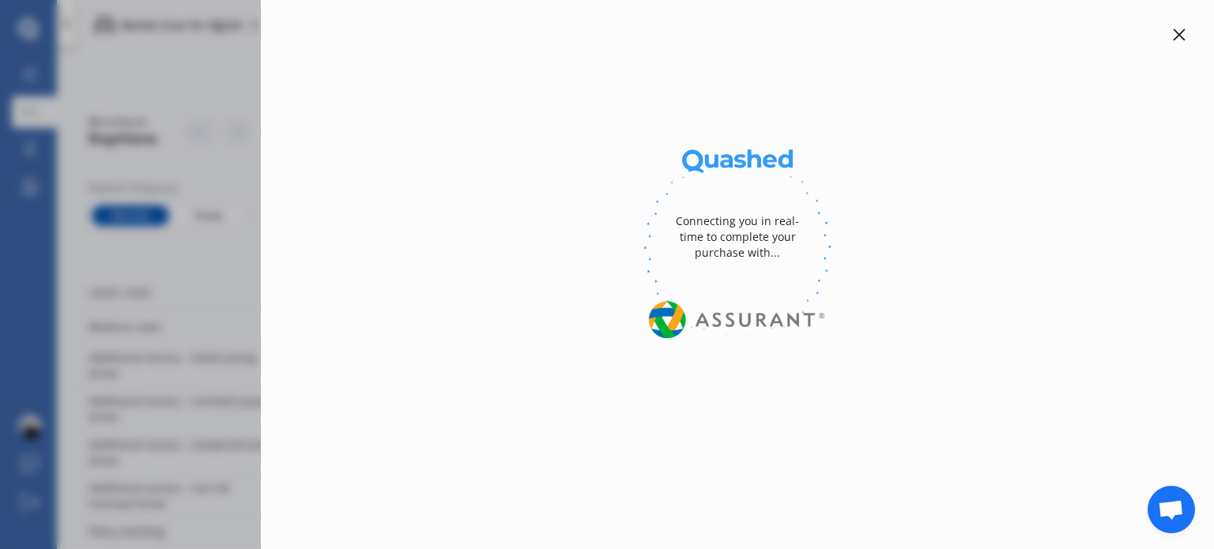
select select "PETROL"
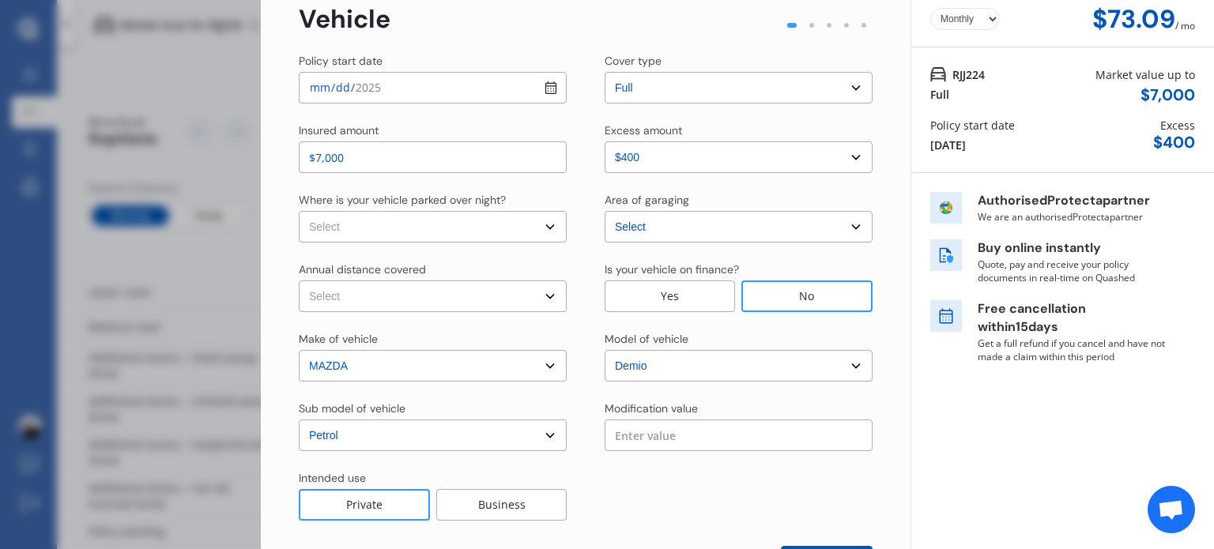
scroll to position [0, 0]
